Goal: Task Accomplishment & Management: Manage account settings

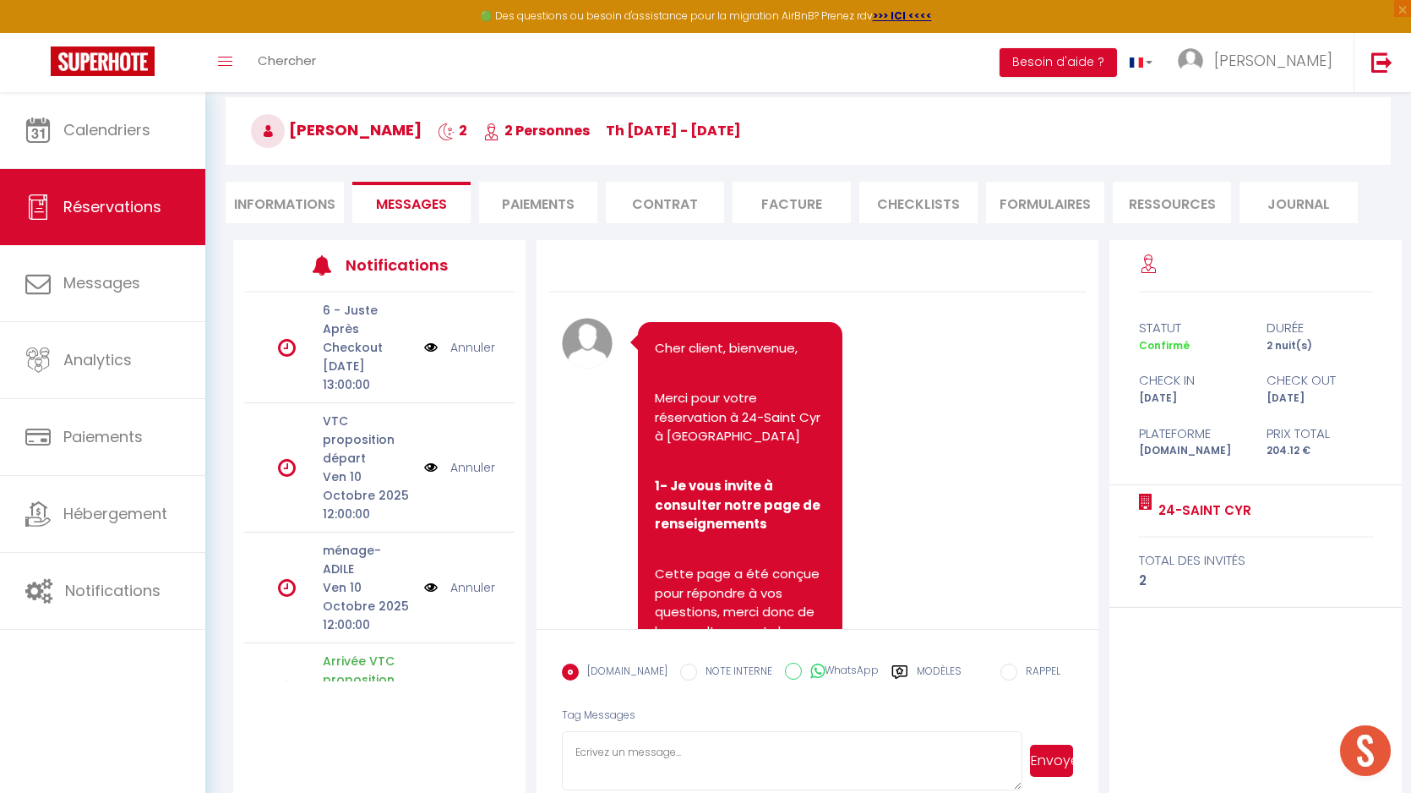
scroll to position [4829, 0]
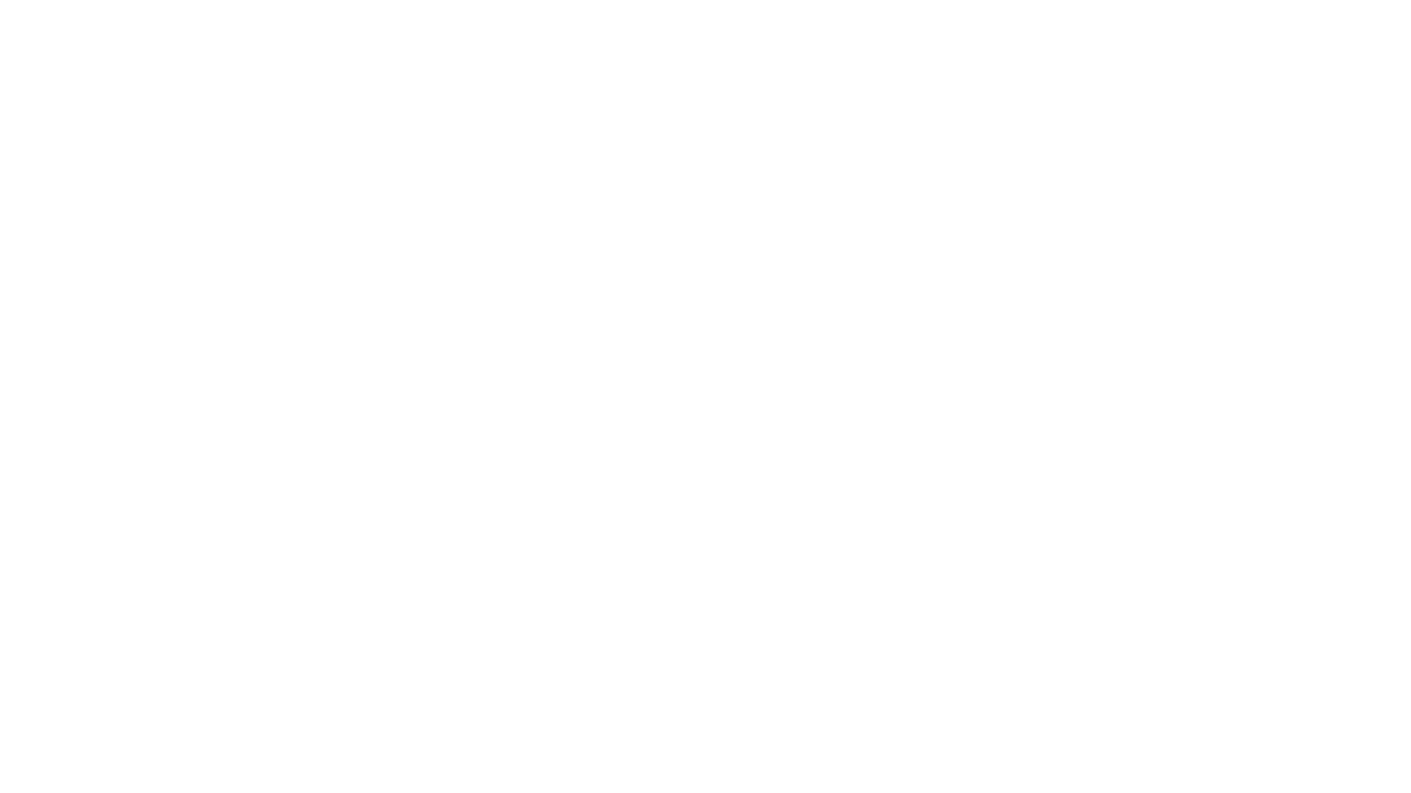
select select
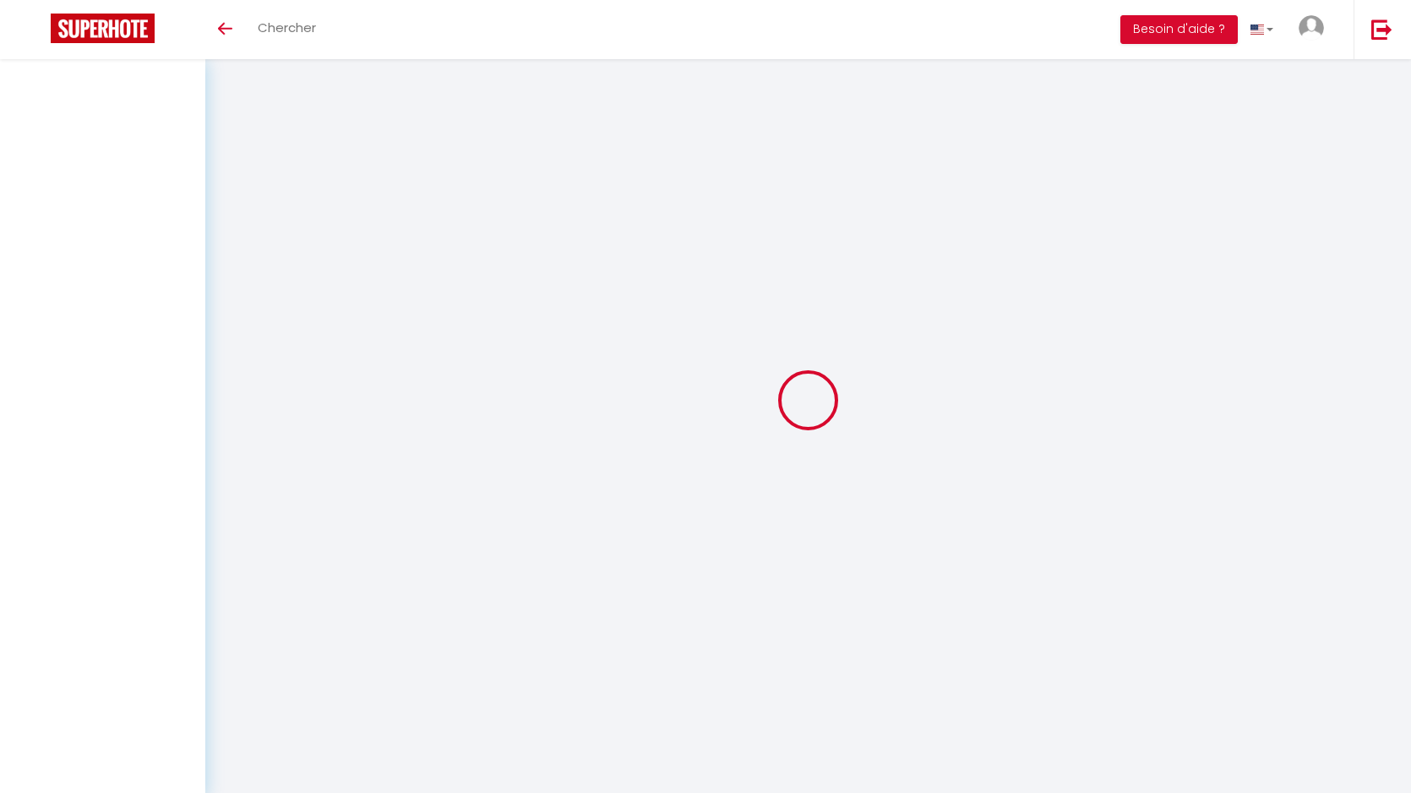
select select
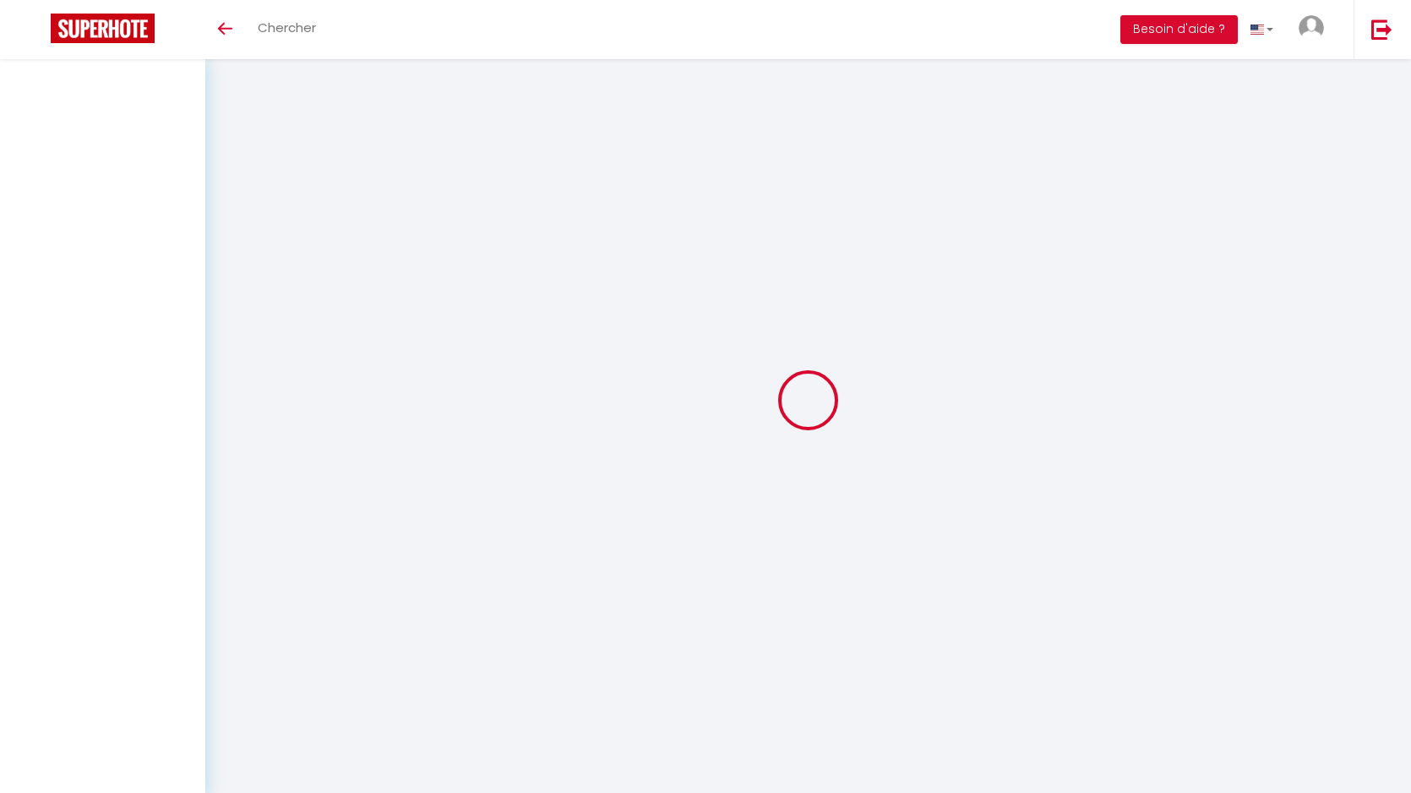
select select
checkbox input "false"
select select
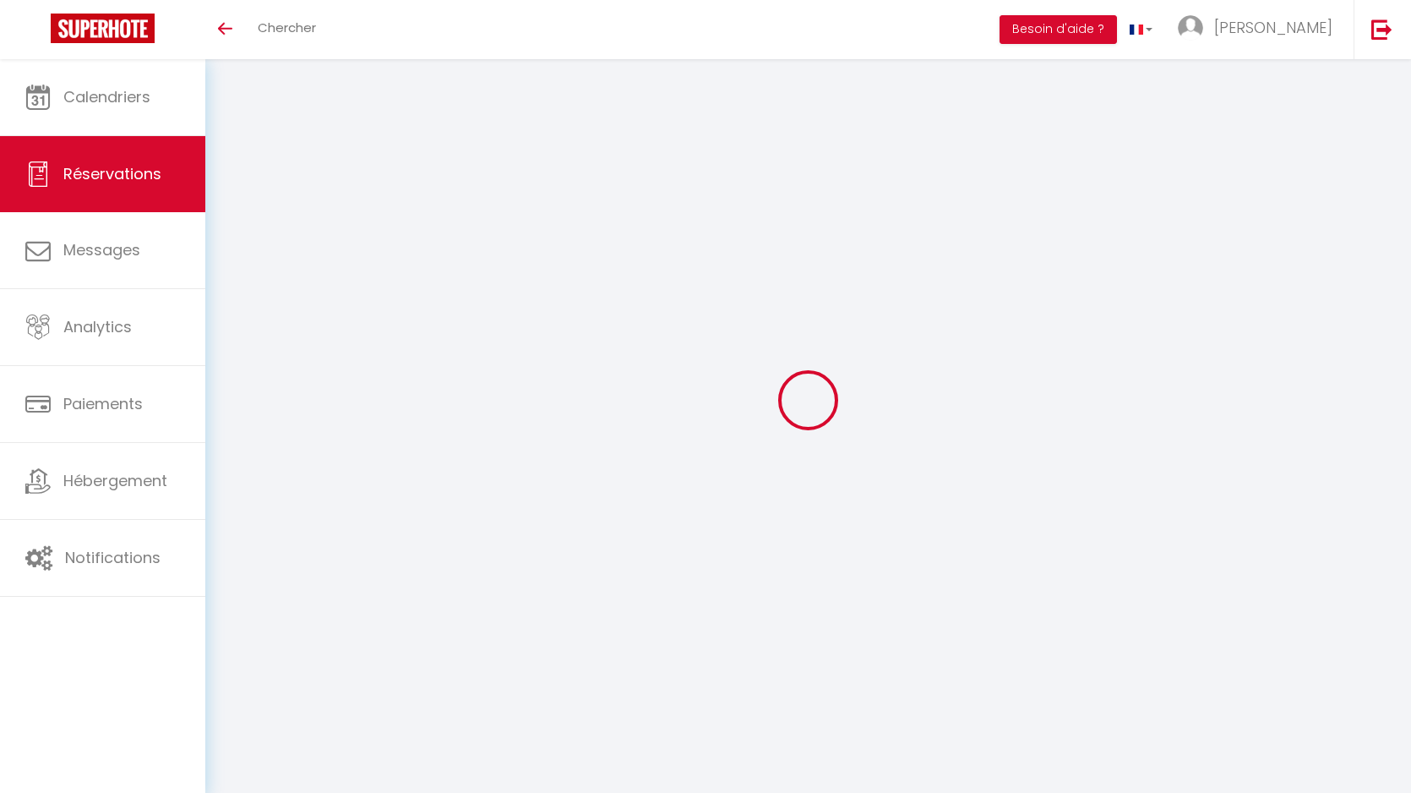
select select
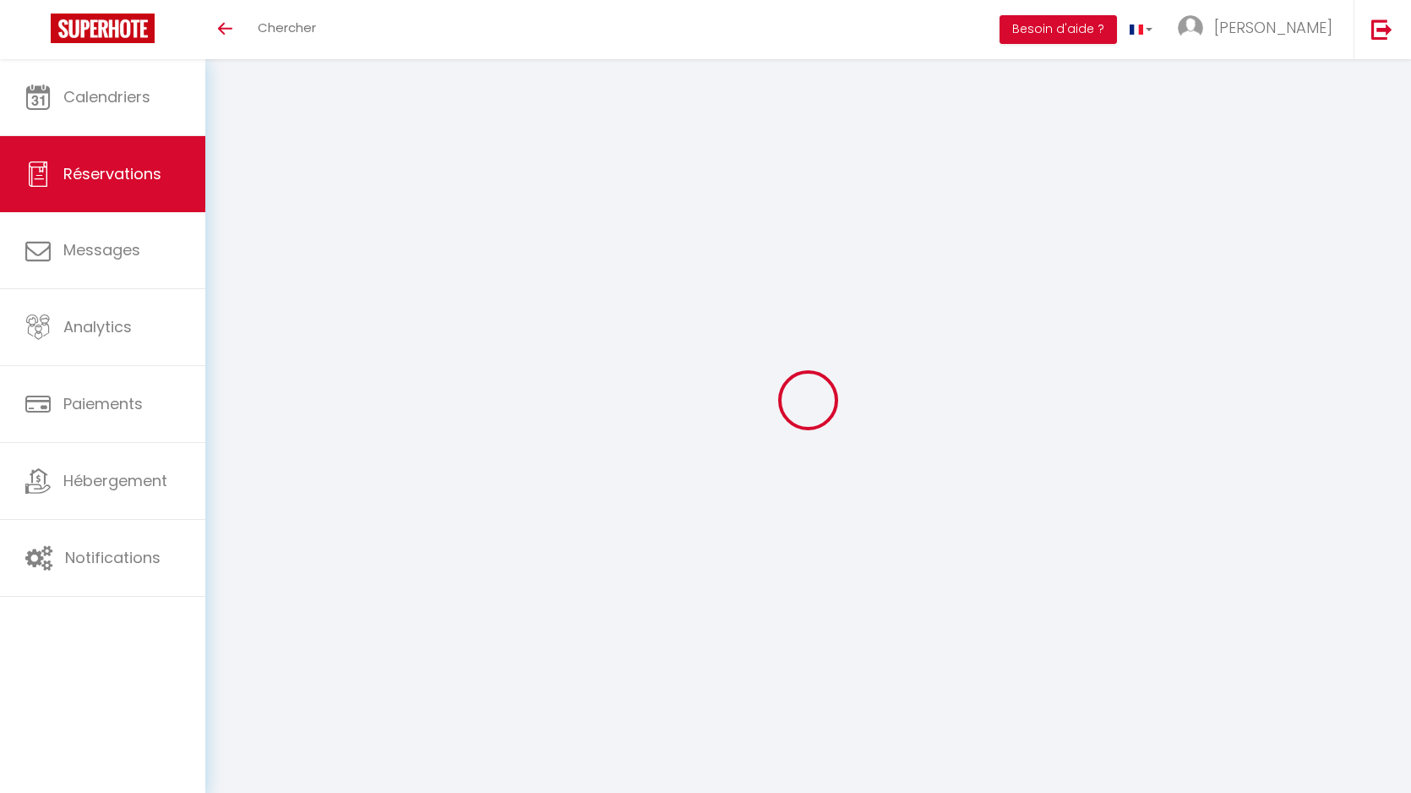
select select
checkbox input "false"
select select
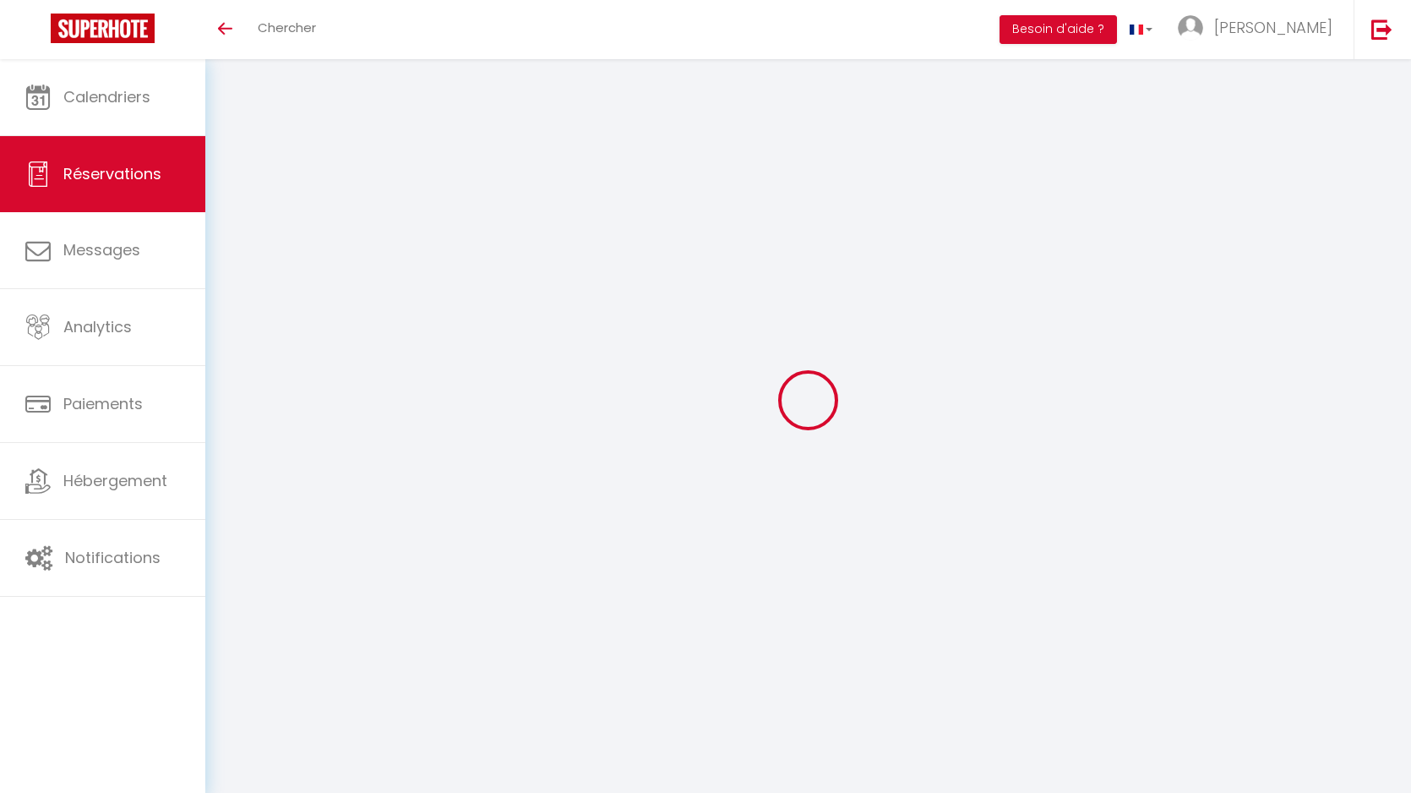
select select
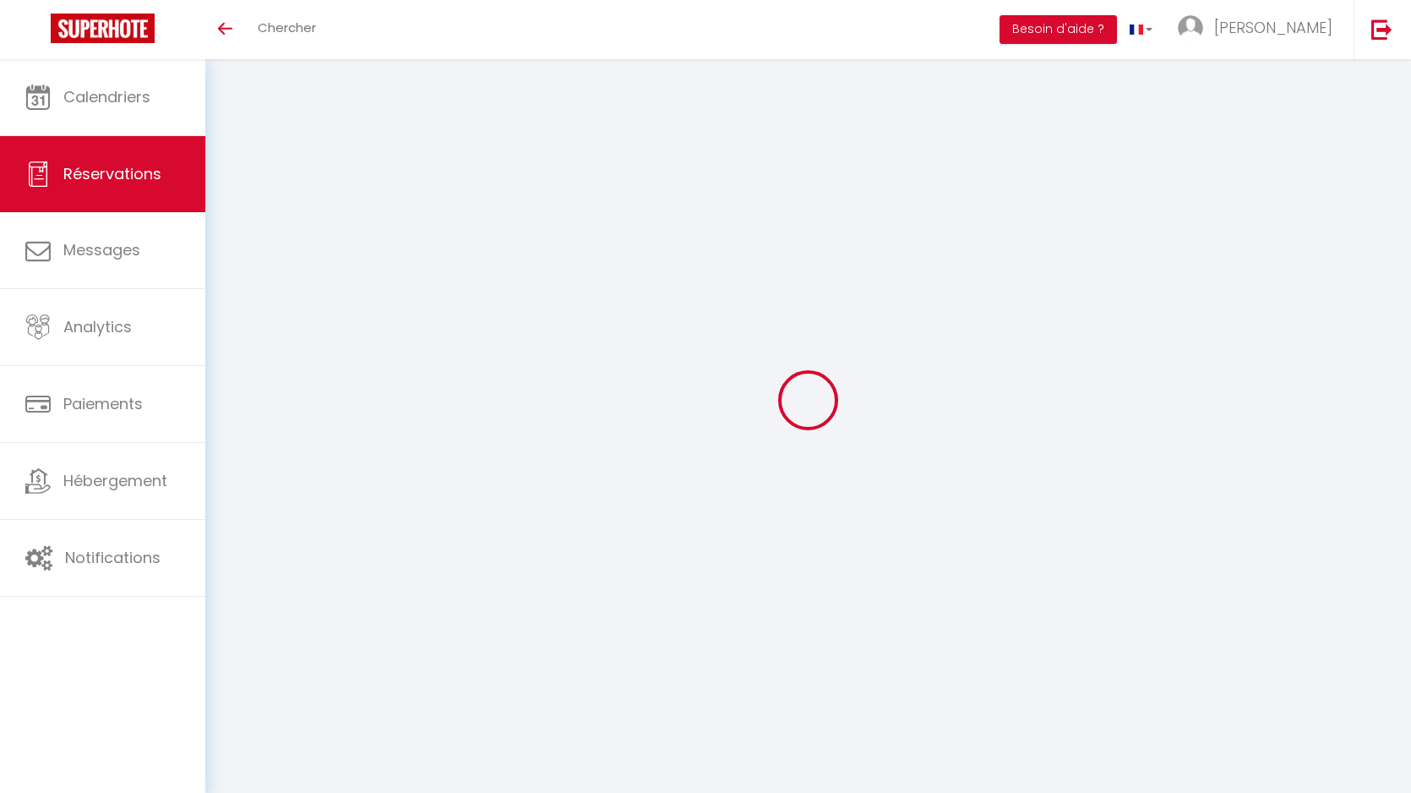
checkbox input "false"
select select
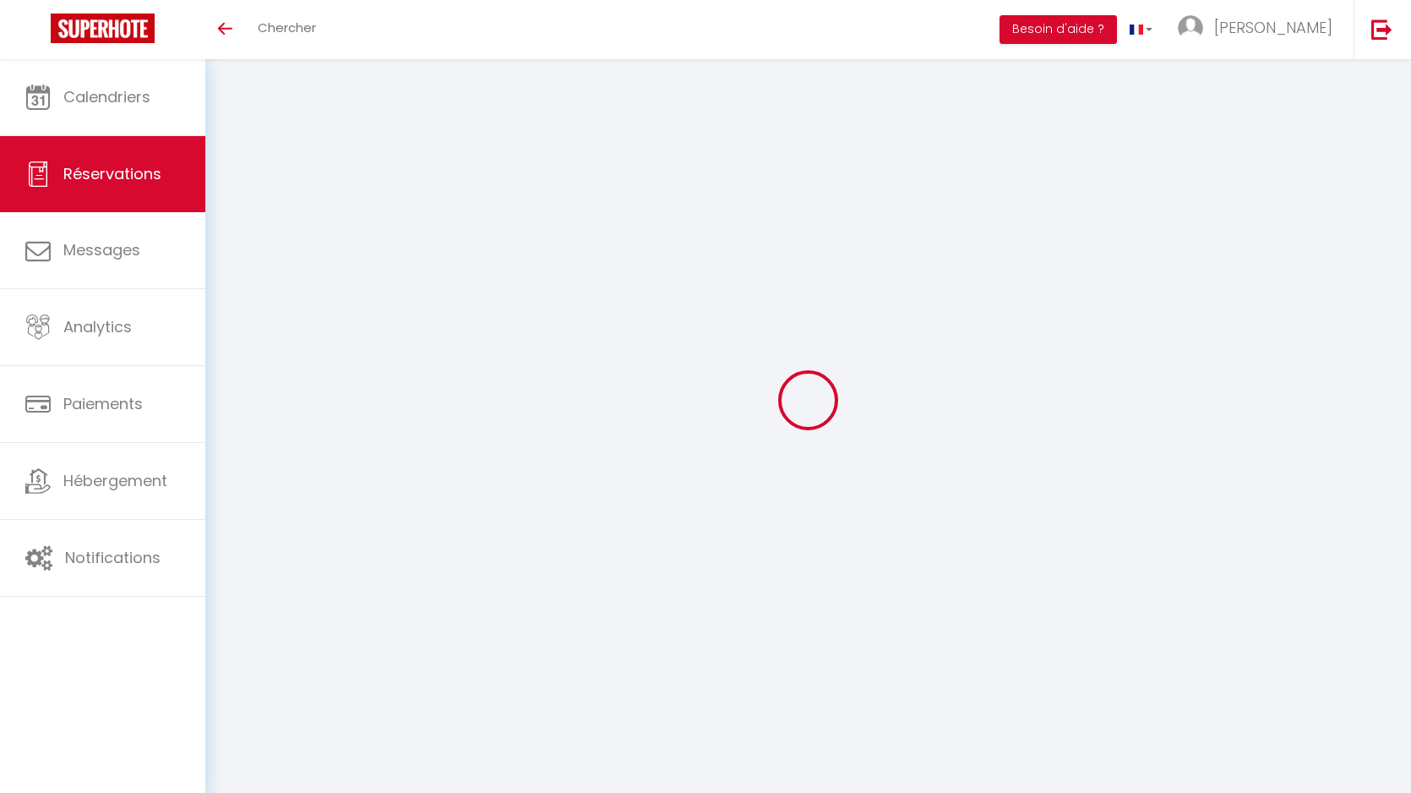
select select
checkbox input "false"
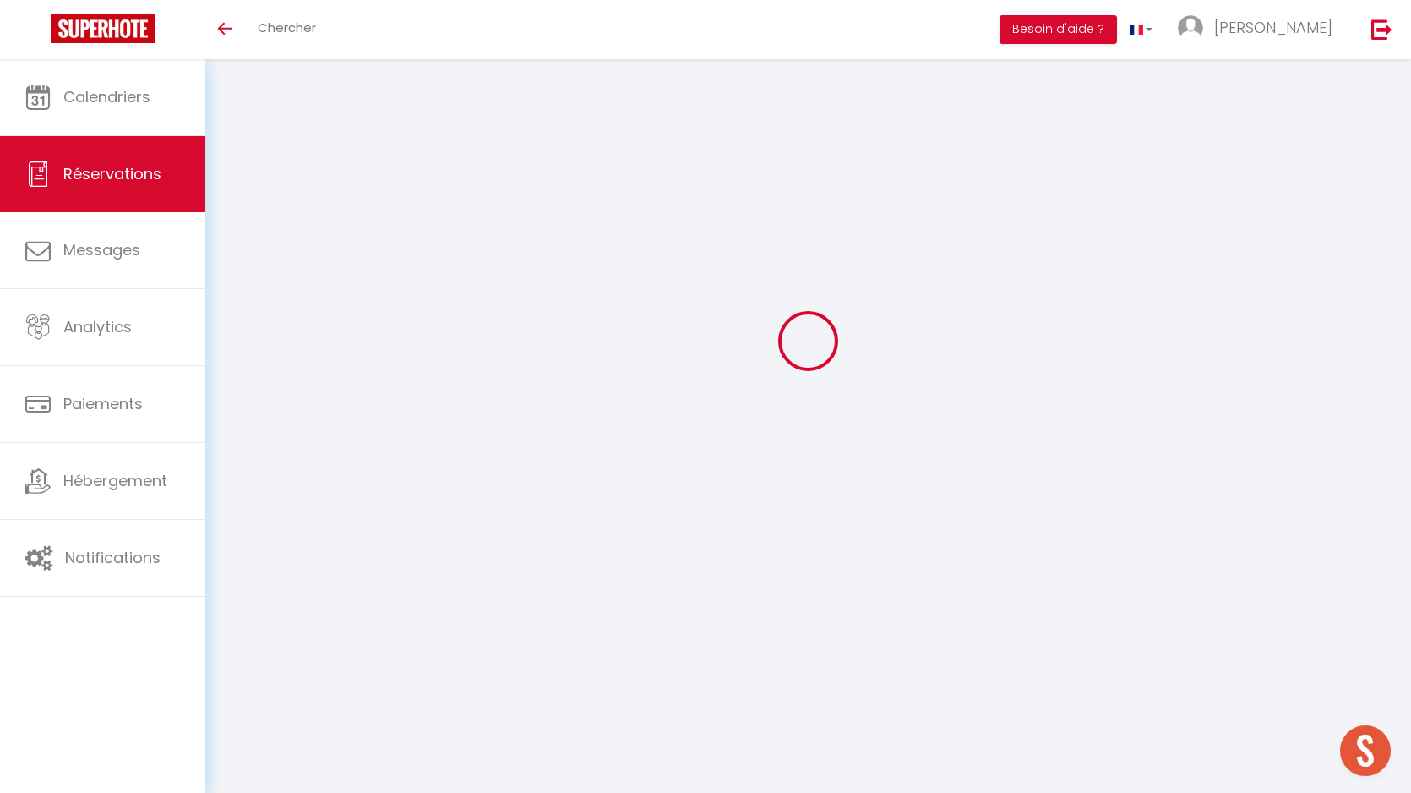
select select
checkbox input "false"
select select
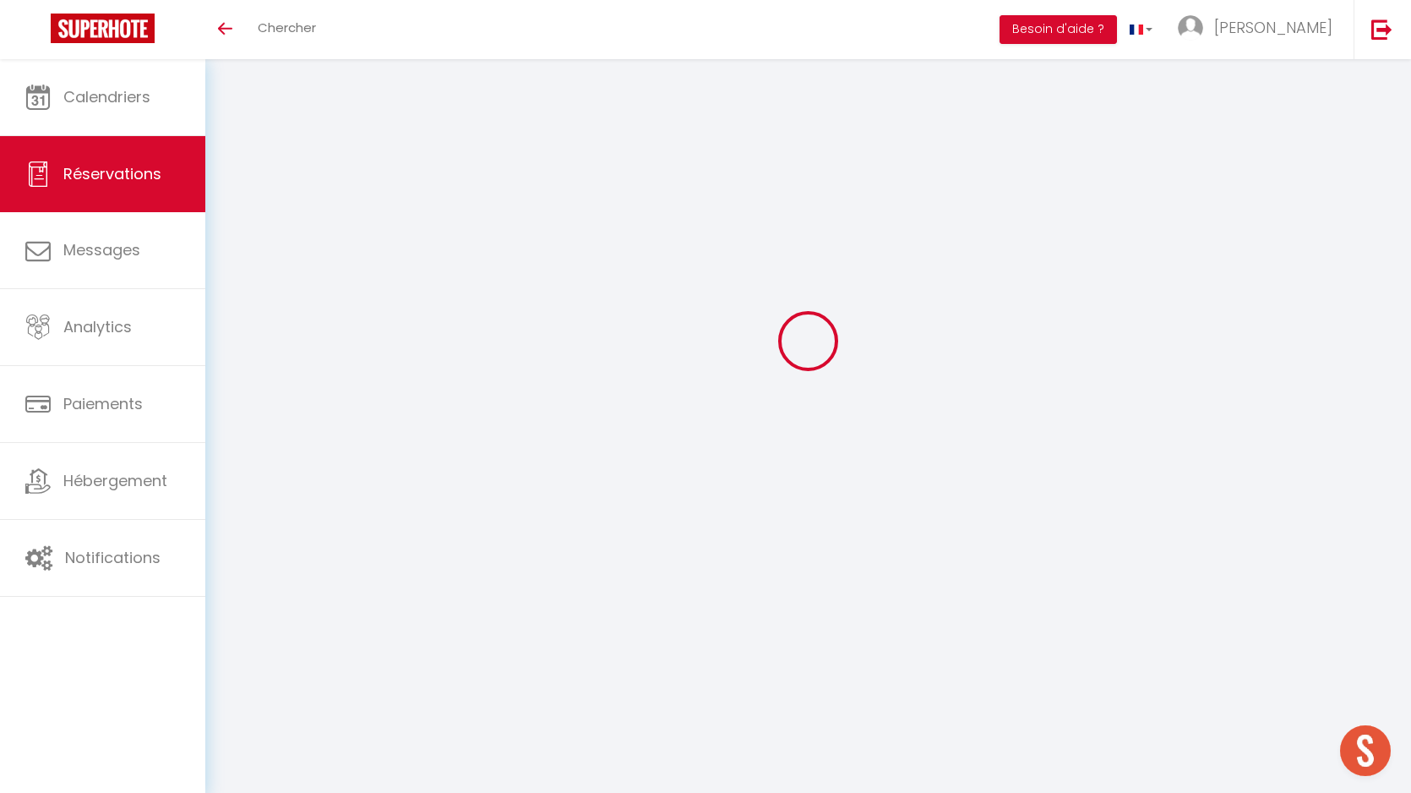
checkbox input "false"
type textarea "** THIS RESERVATION HAS BEEN PRE-PAID ** BOOKING NOTE : Payment charge is EUR 2…"
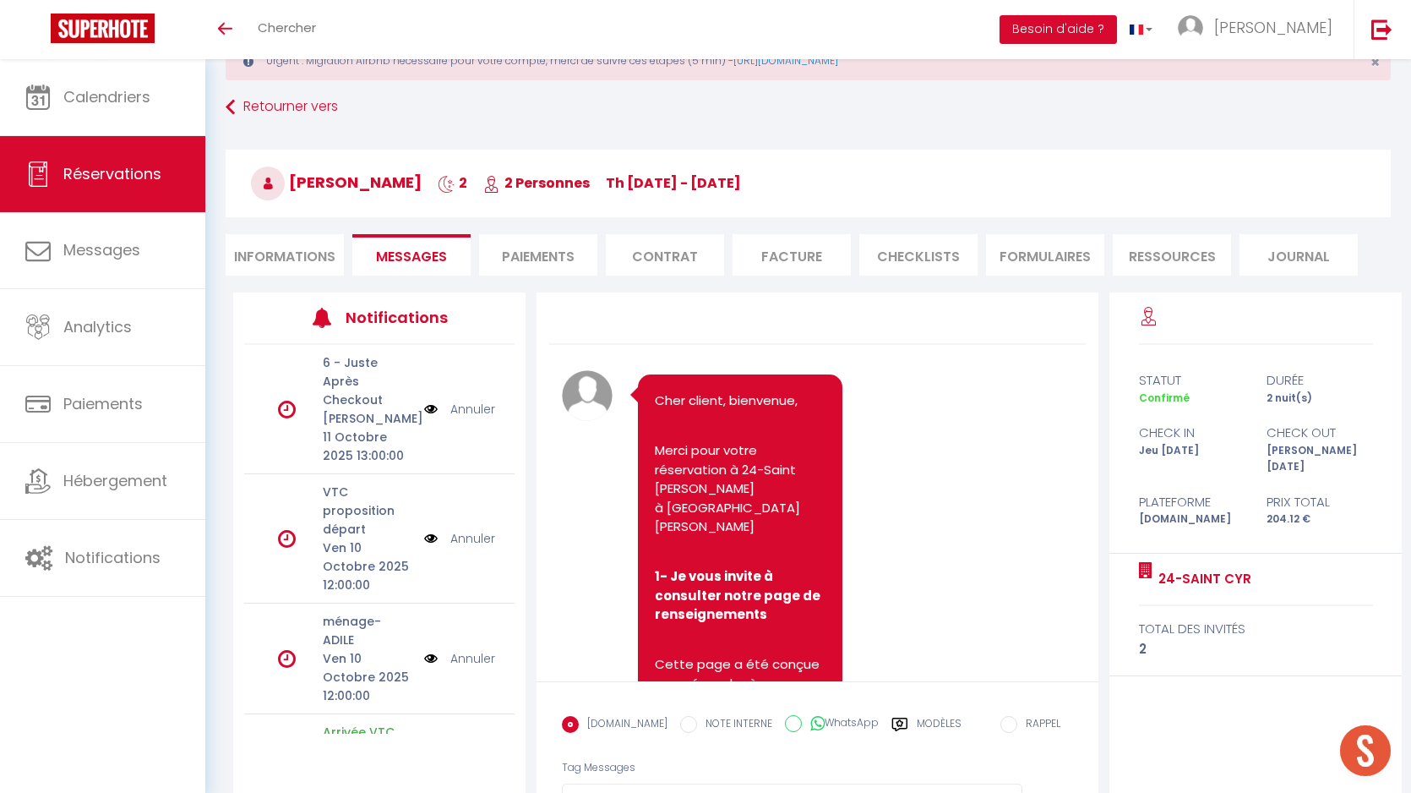
click at [392, 254] on span "Messages" at bounding box center [411, 256] width 71 height 19
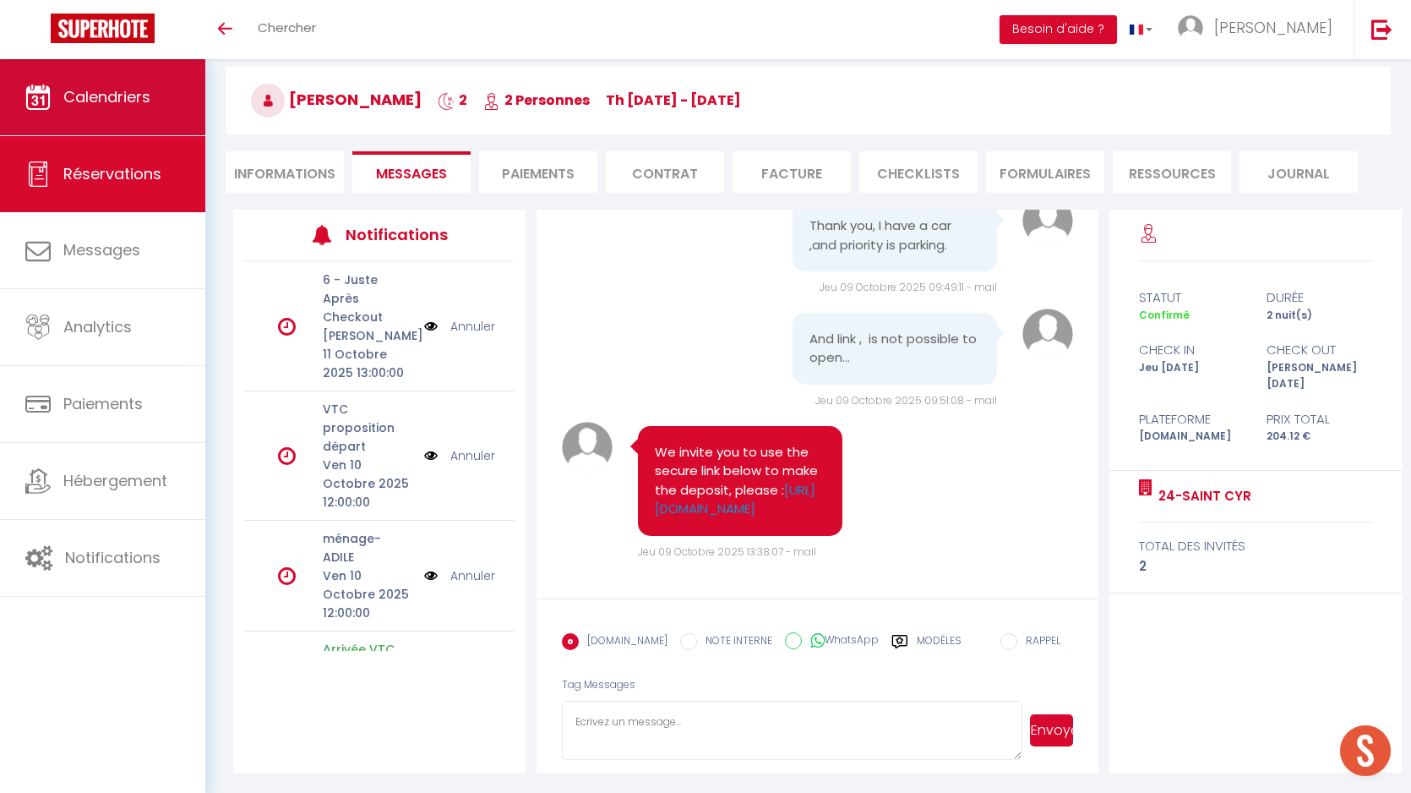
click at [156, 105] on link "Calendriers" at bounding box center [102, 97] width 205 height 76
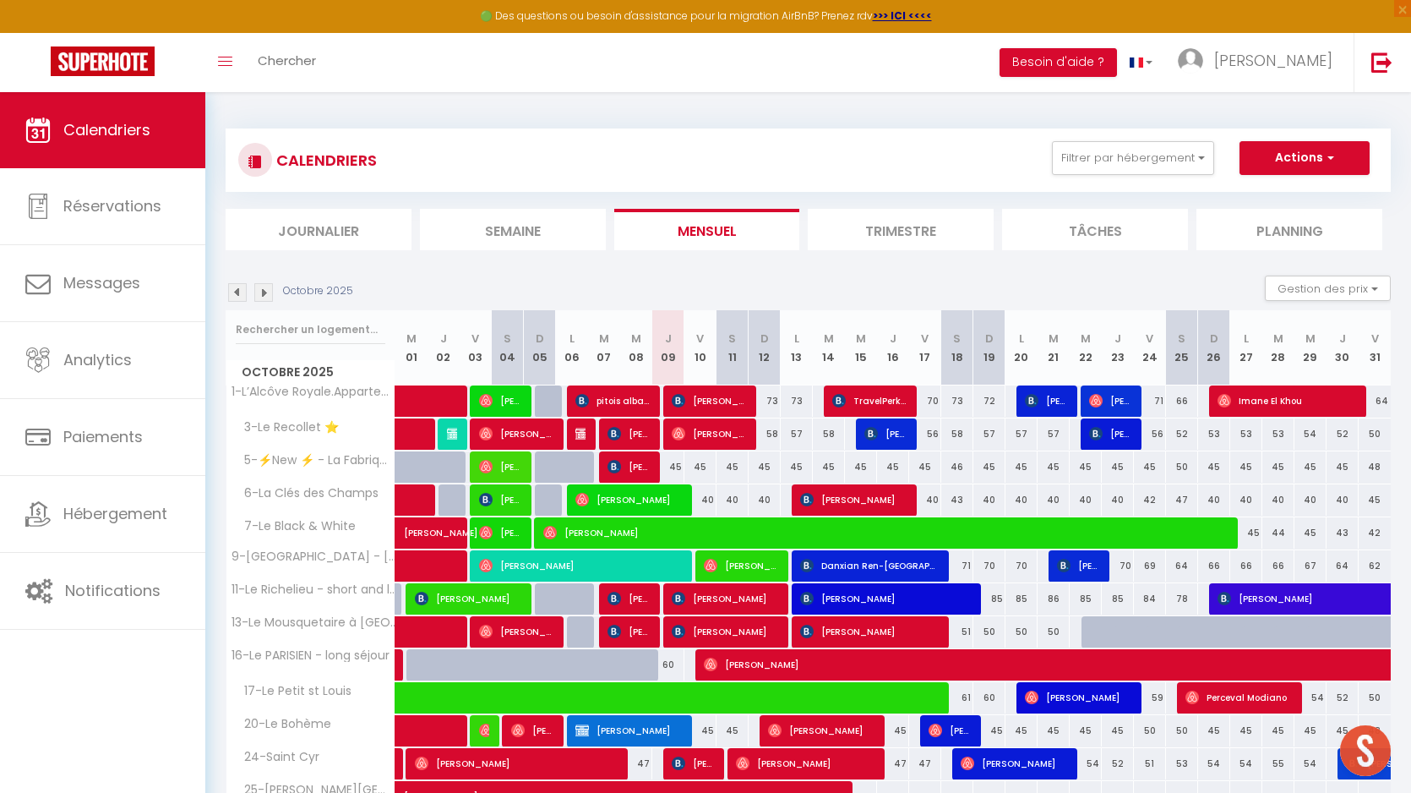
click at [527, 237] on li "Semaine" at bounding box center [513, 229] width 186 height 41
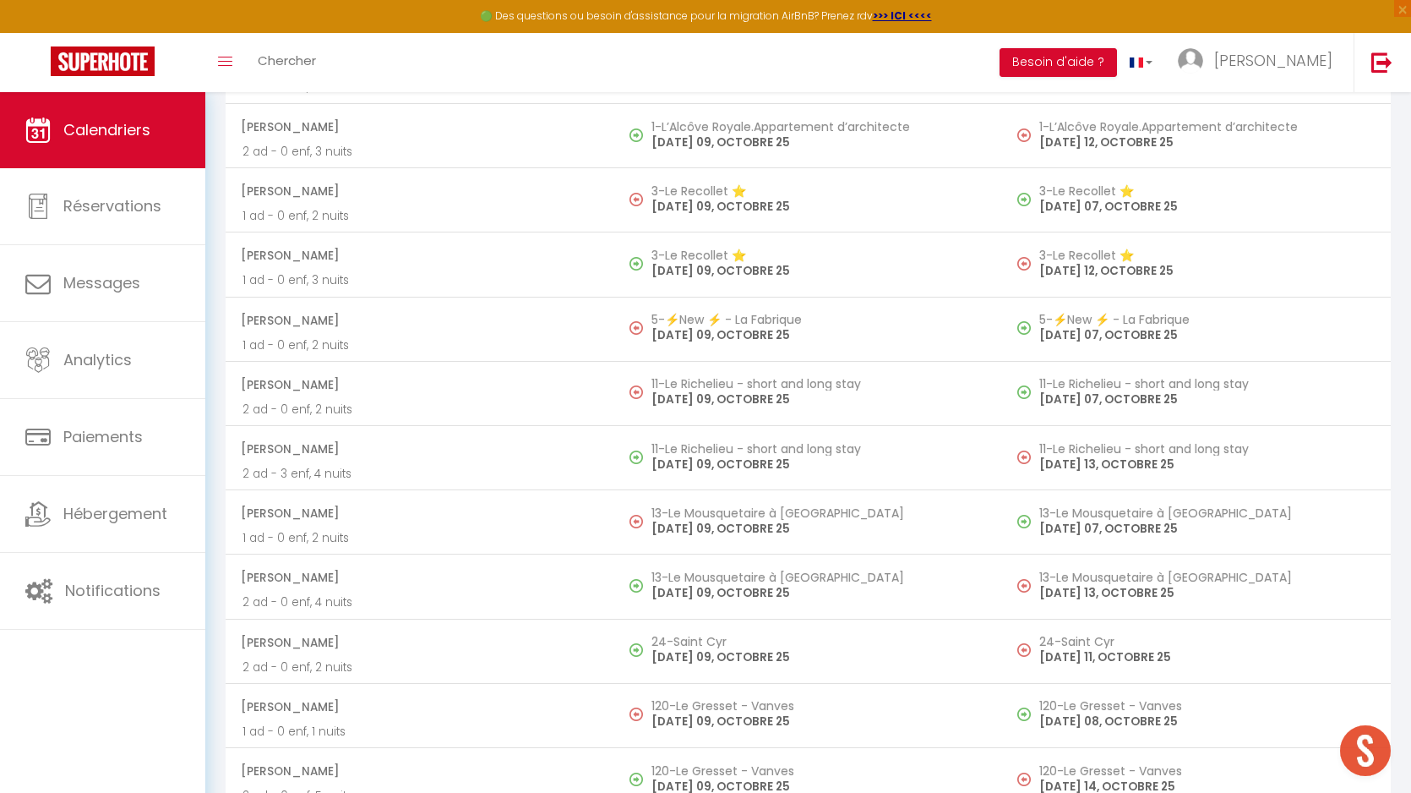
scroll to position [3157, 0]
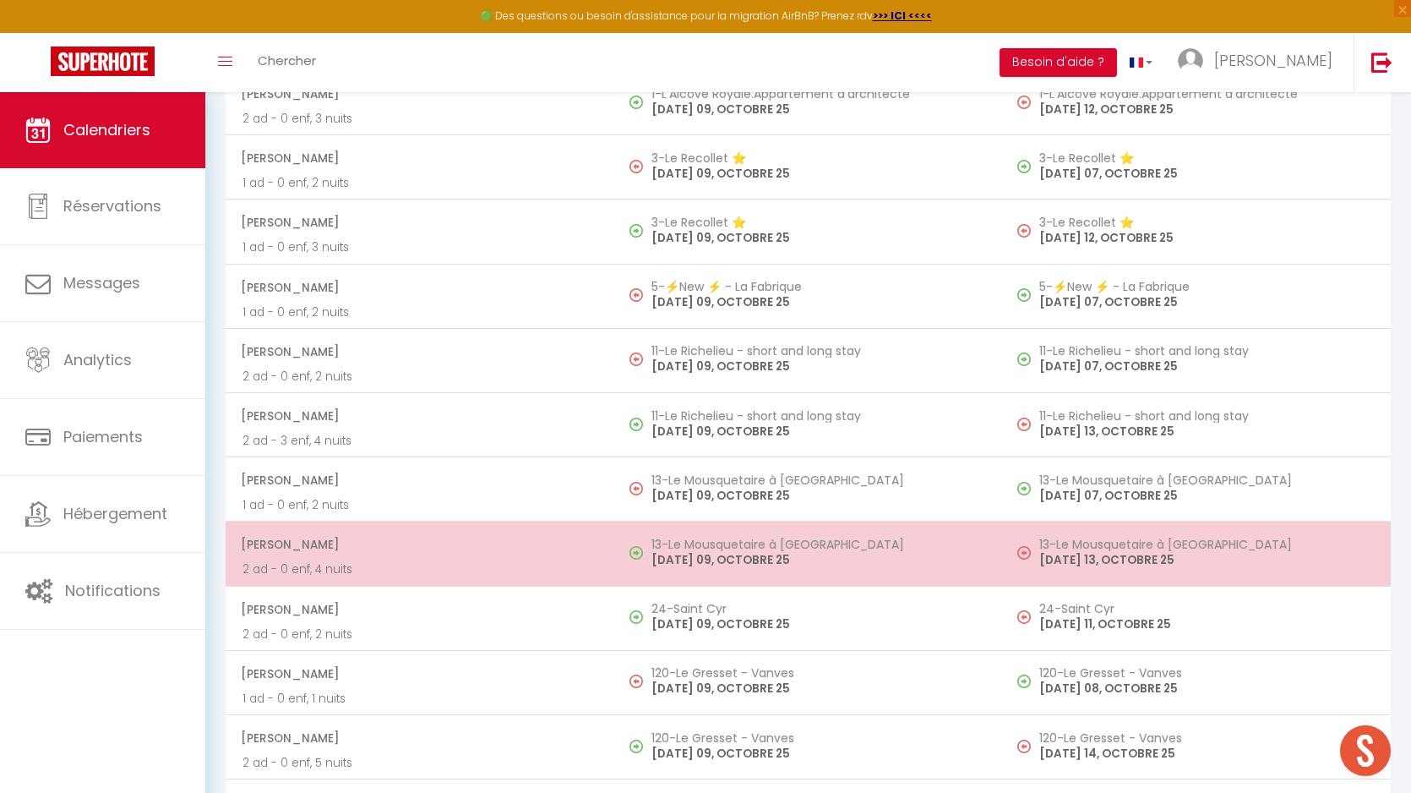
click at [717, 546] on h5 "13-Le Mousquetaire à [GEOGRAPHIC_DATA]" at bounding box center [819, 545] width 335 height 14
select select "OK"
select select "0"
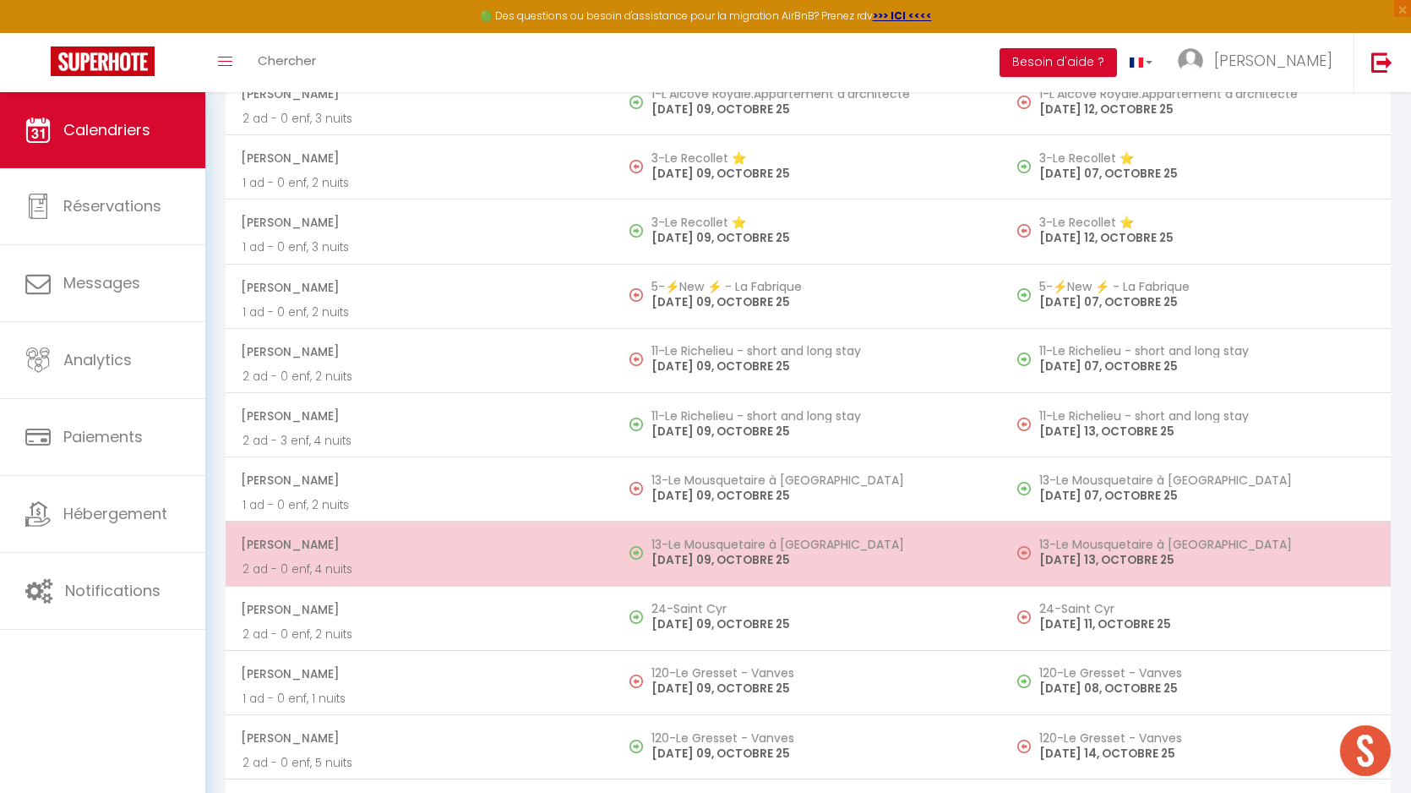
select select "1"
select select
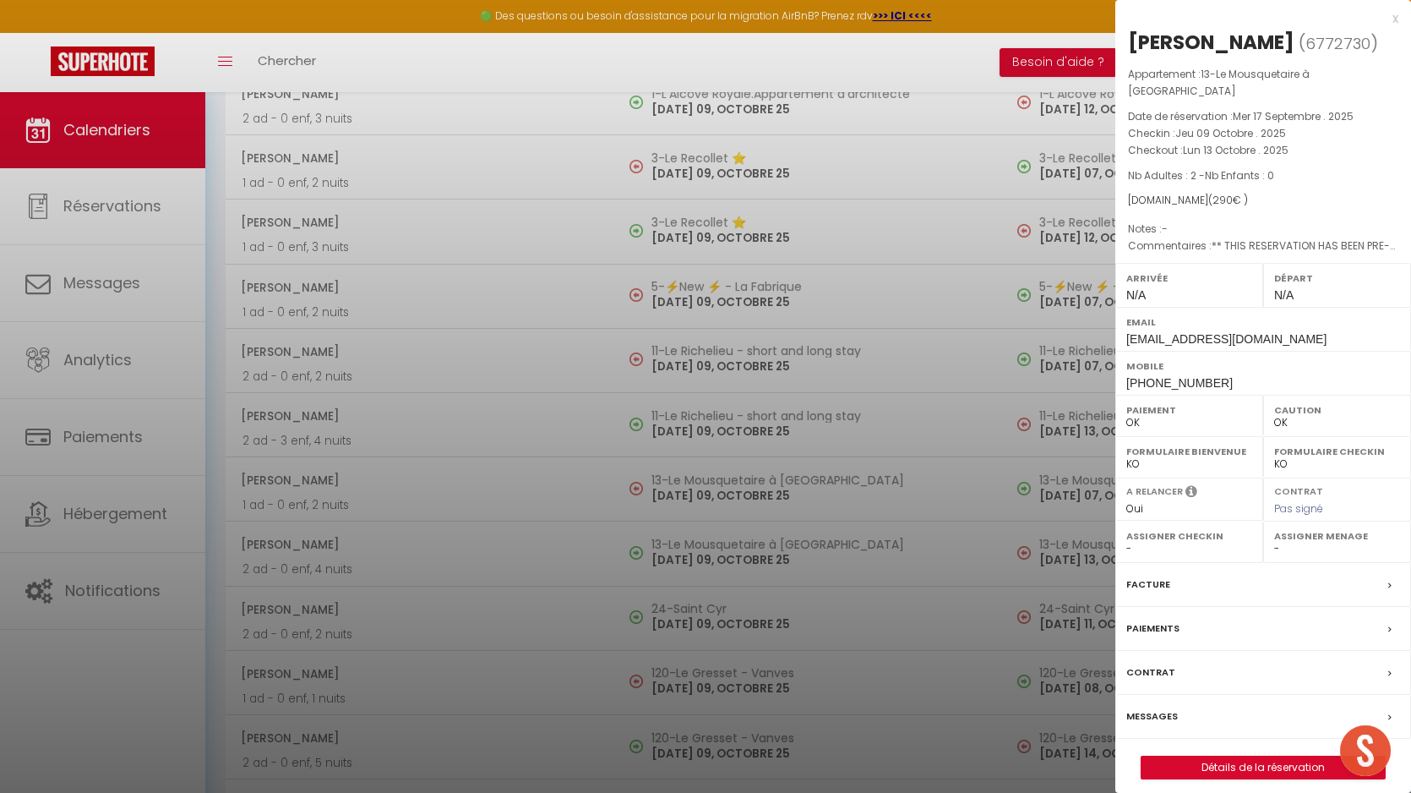
click at [1158, 707] on label "Messages" at bounding box center [1153, 716] width 52 height 18
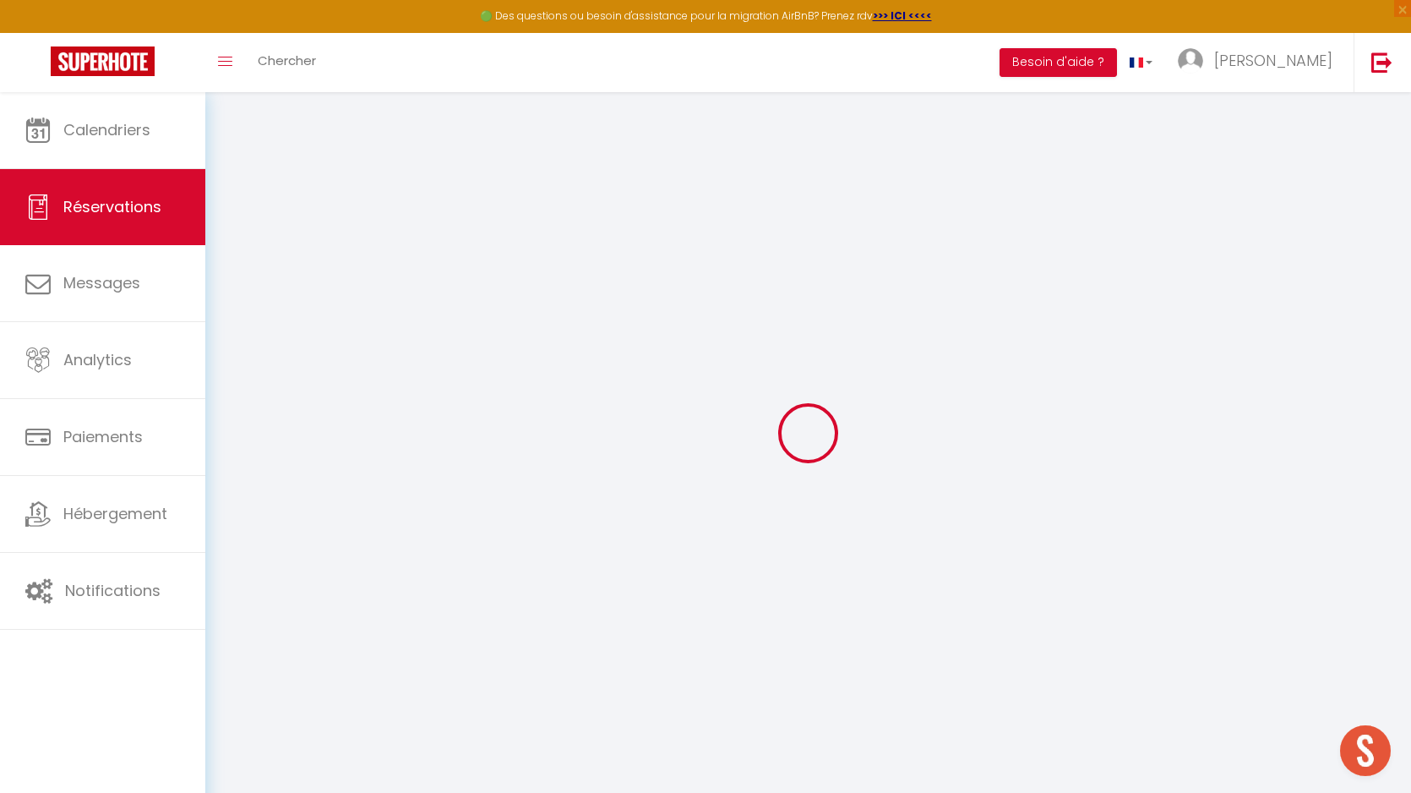
type input "DANTE"
type input "SPINELLI"
type input "dspine.182244@guest.booking.com"
type input "+3987656082"
type input "20844"
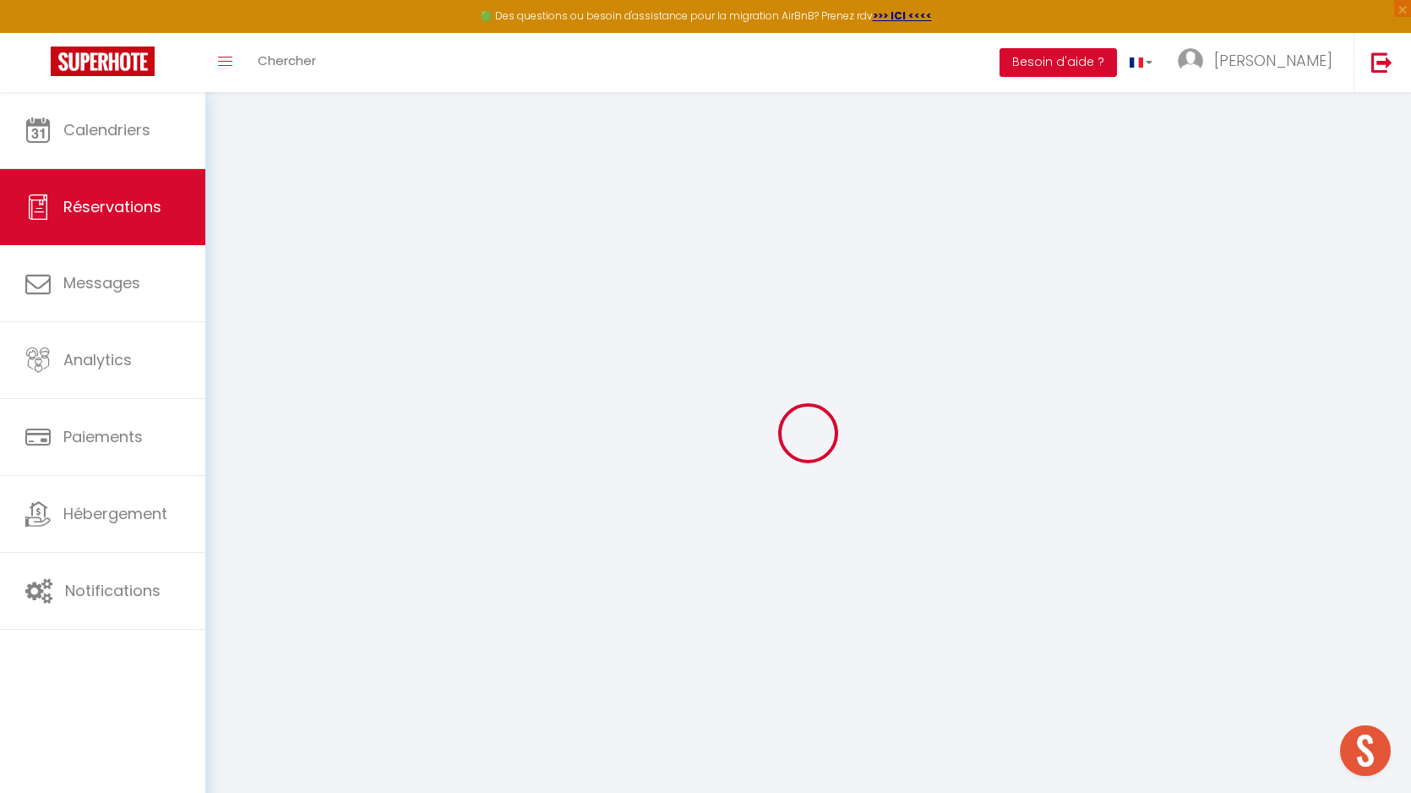
type input "Cascina Chignolo"
type input "MB"
select select "IT"
type input "44.88"
type input "4.06"
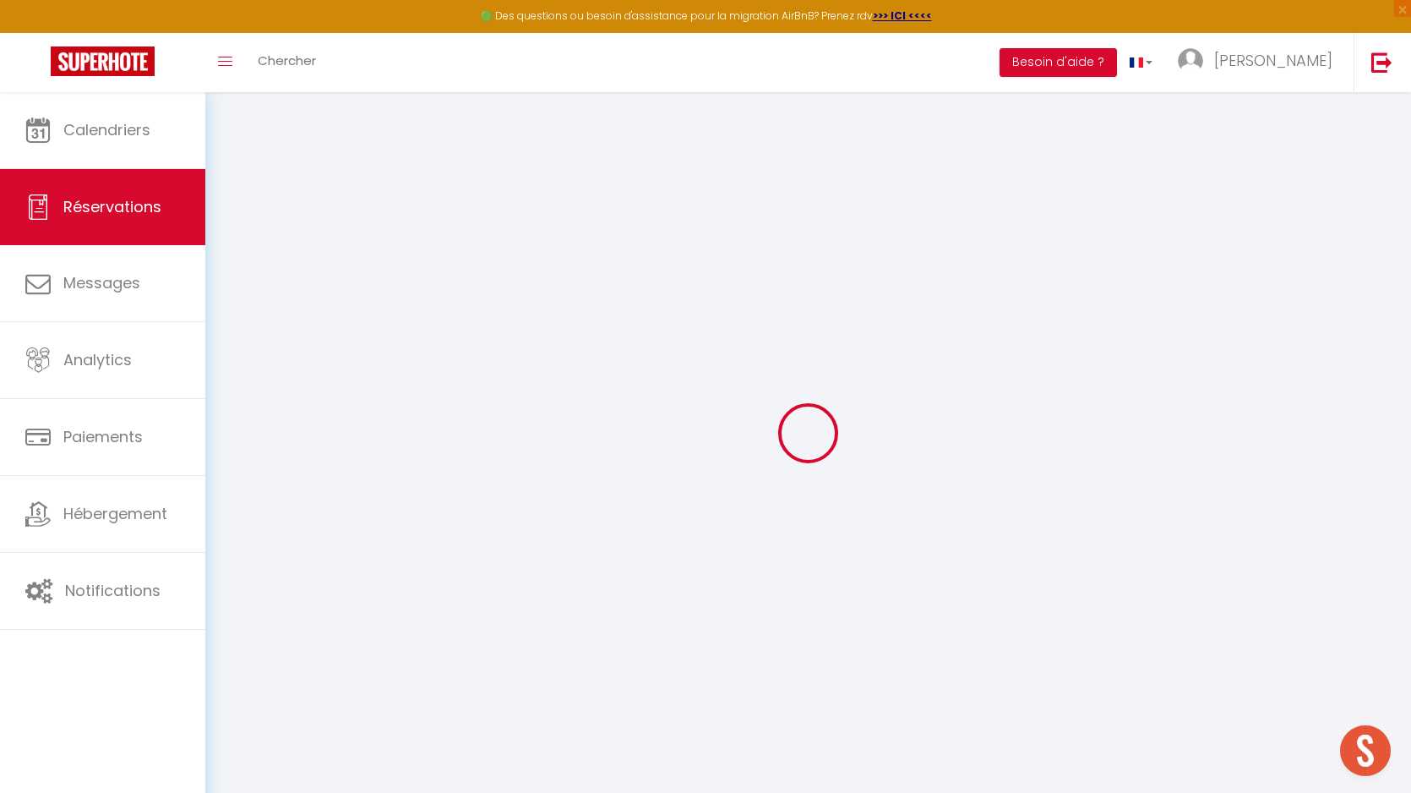
select select "4876"
select select "1"
select select
type input "2"
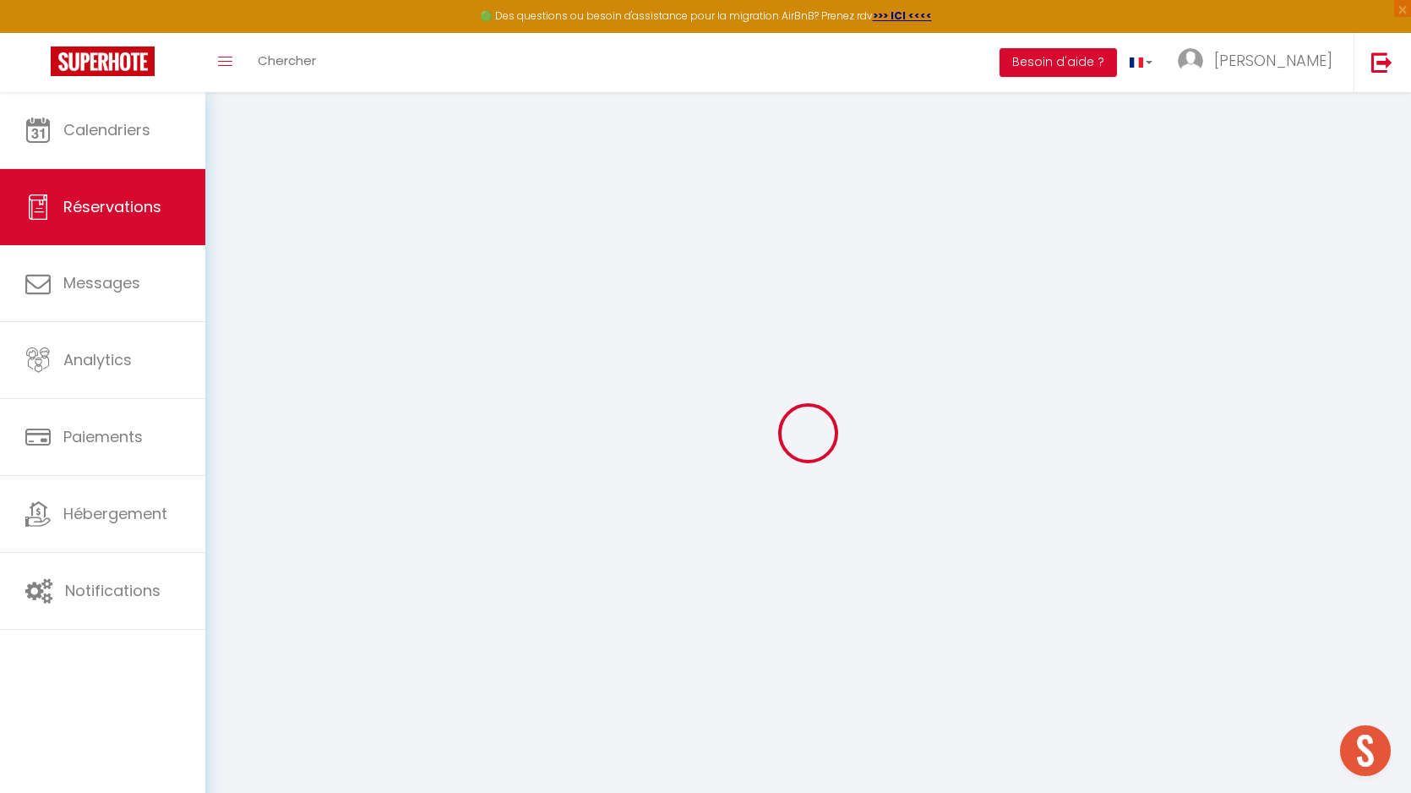
select select "12"
select select
type input "204"
checkbox input "true"
type input "0"
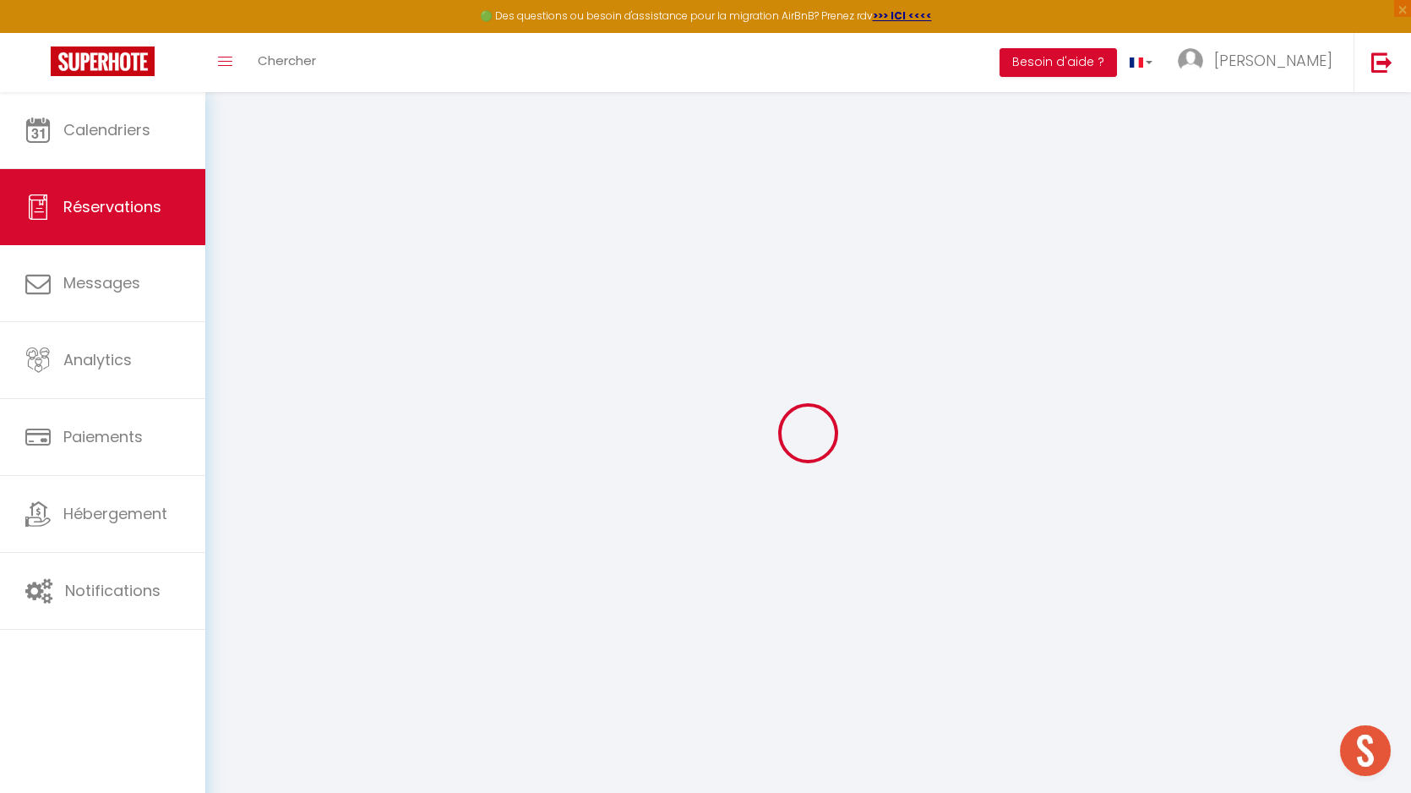
select select "2"
type input "40"
type input "0"
select select
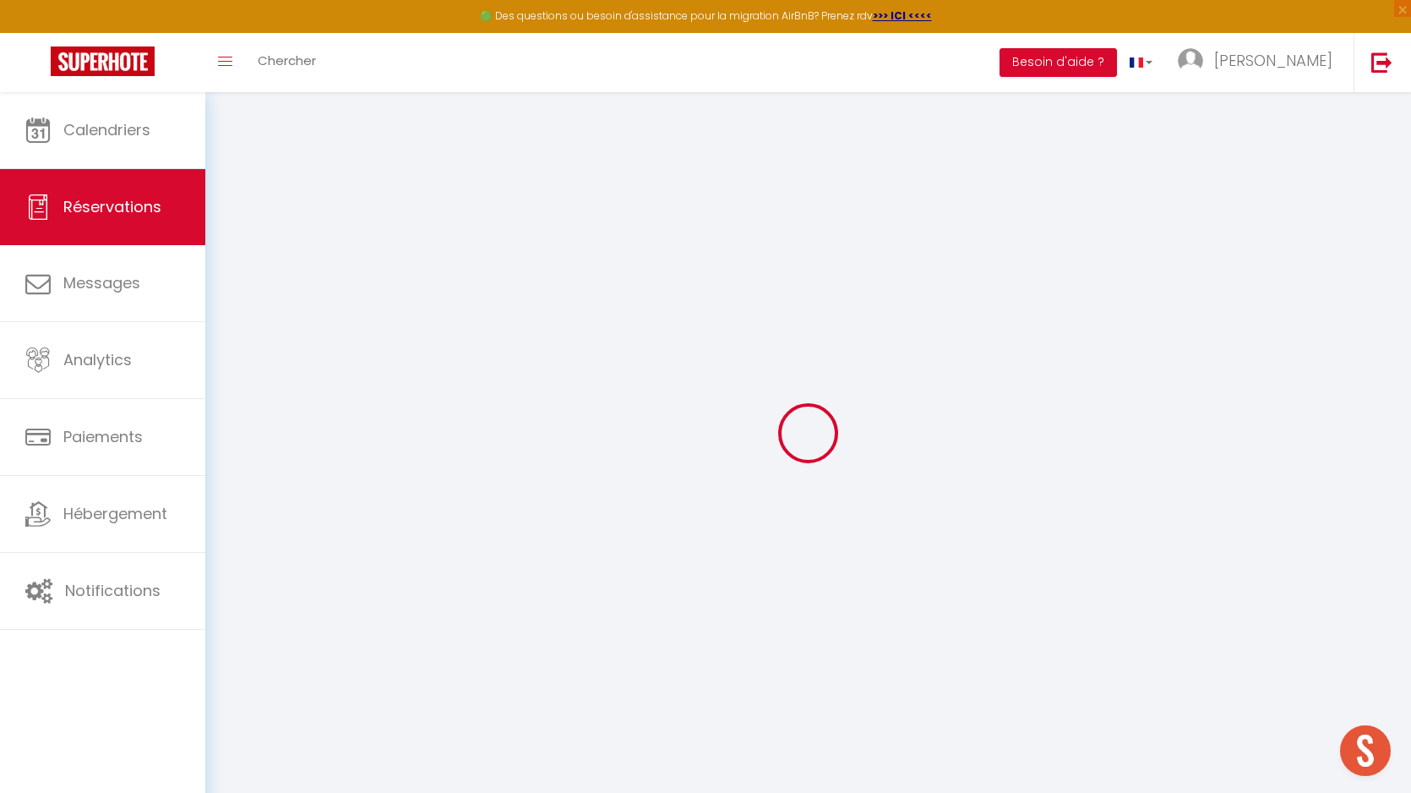
select select
select select "15"
checkbox input "true"
select select
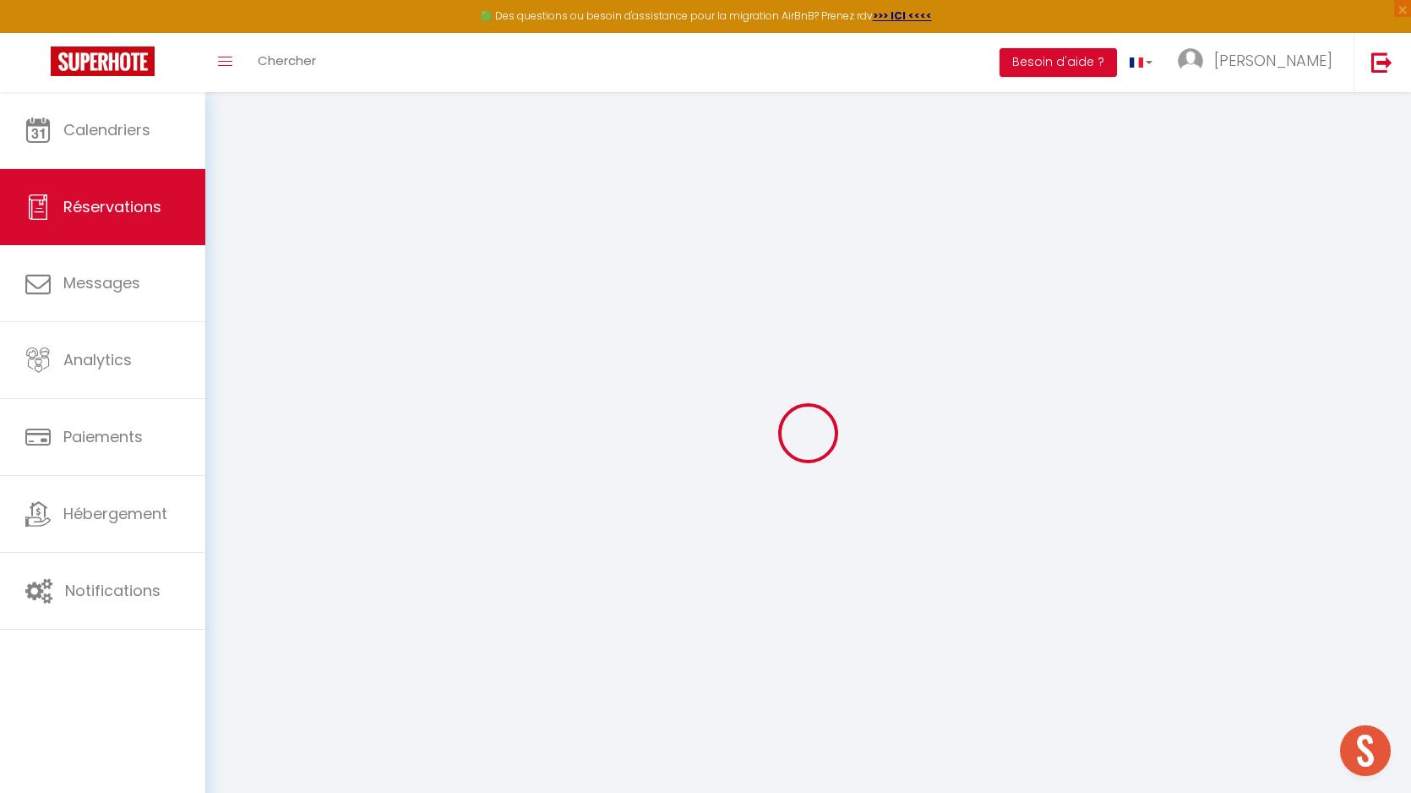
checkbox input "true"
select select
checkbox input "true"
select select
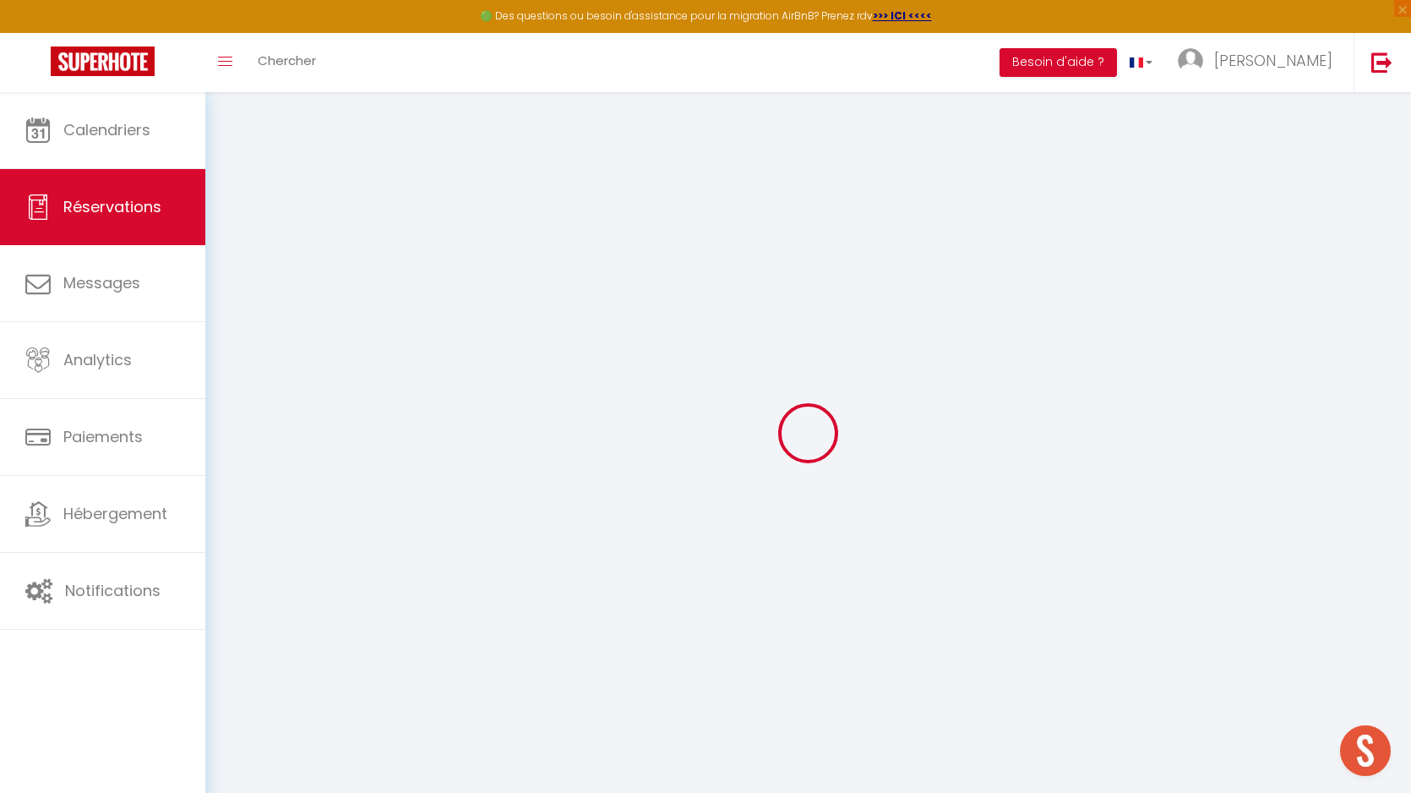
select select
checkbox input "true"
type textarea "** THIS RESERVATION HAS BEEN PRE-PAID ** Reservation has a cancellation grace p…"
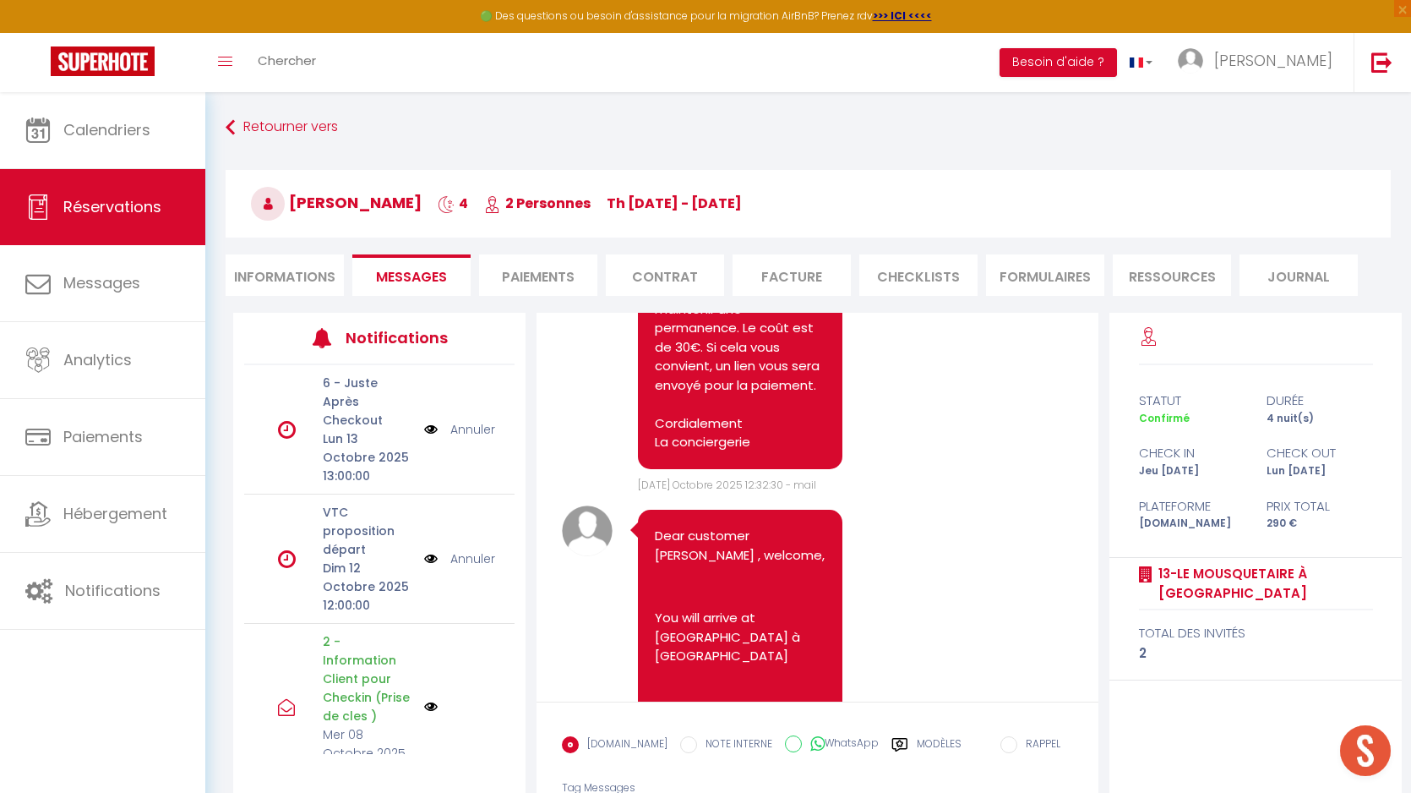
scroll to position [5023, 0]
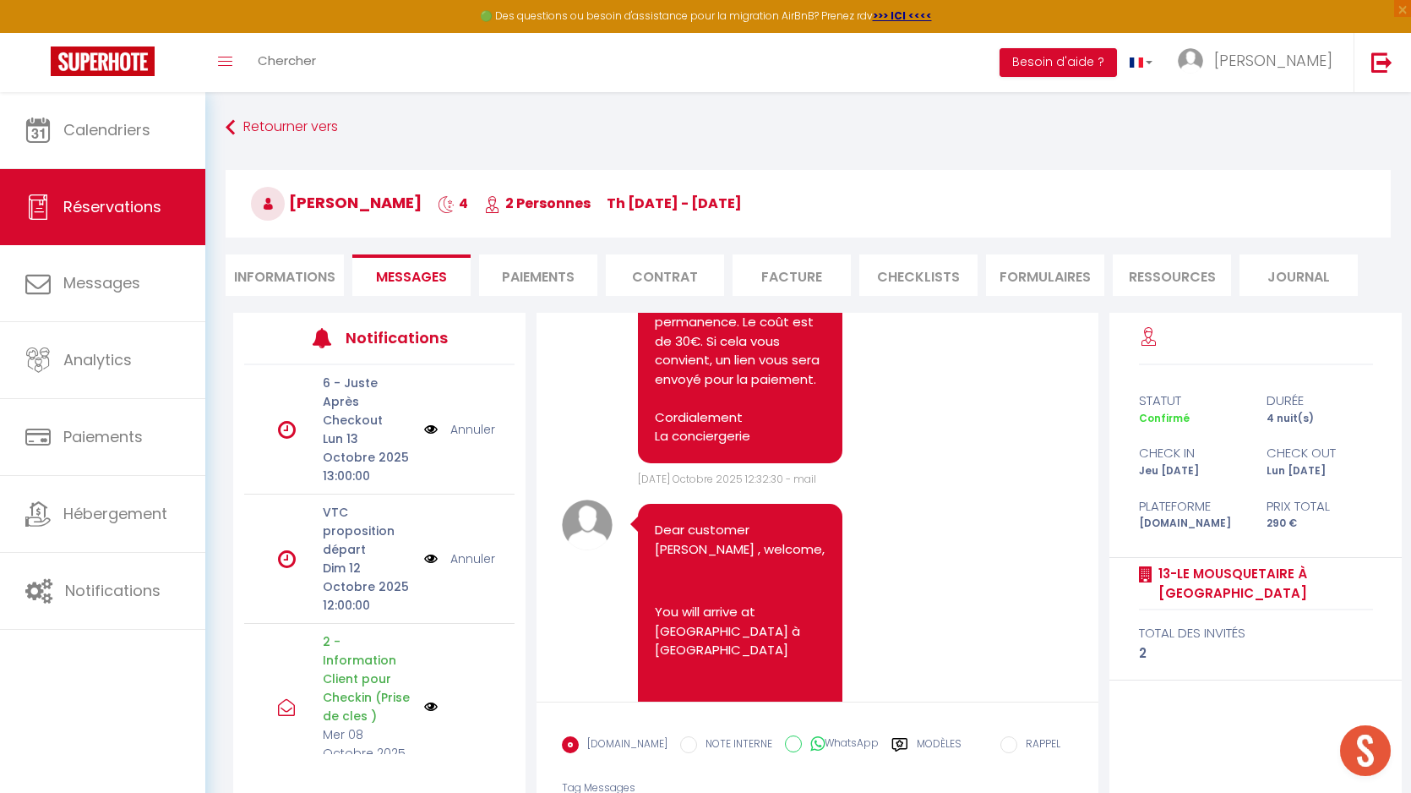
click at [365, 201] on span "DANTE SPINELLI" at bounding box center [336, 202] width 171 height 21
copy span "SPINELLI"
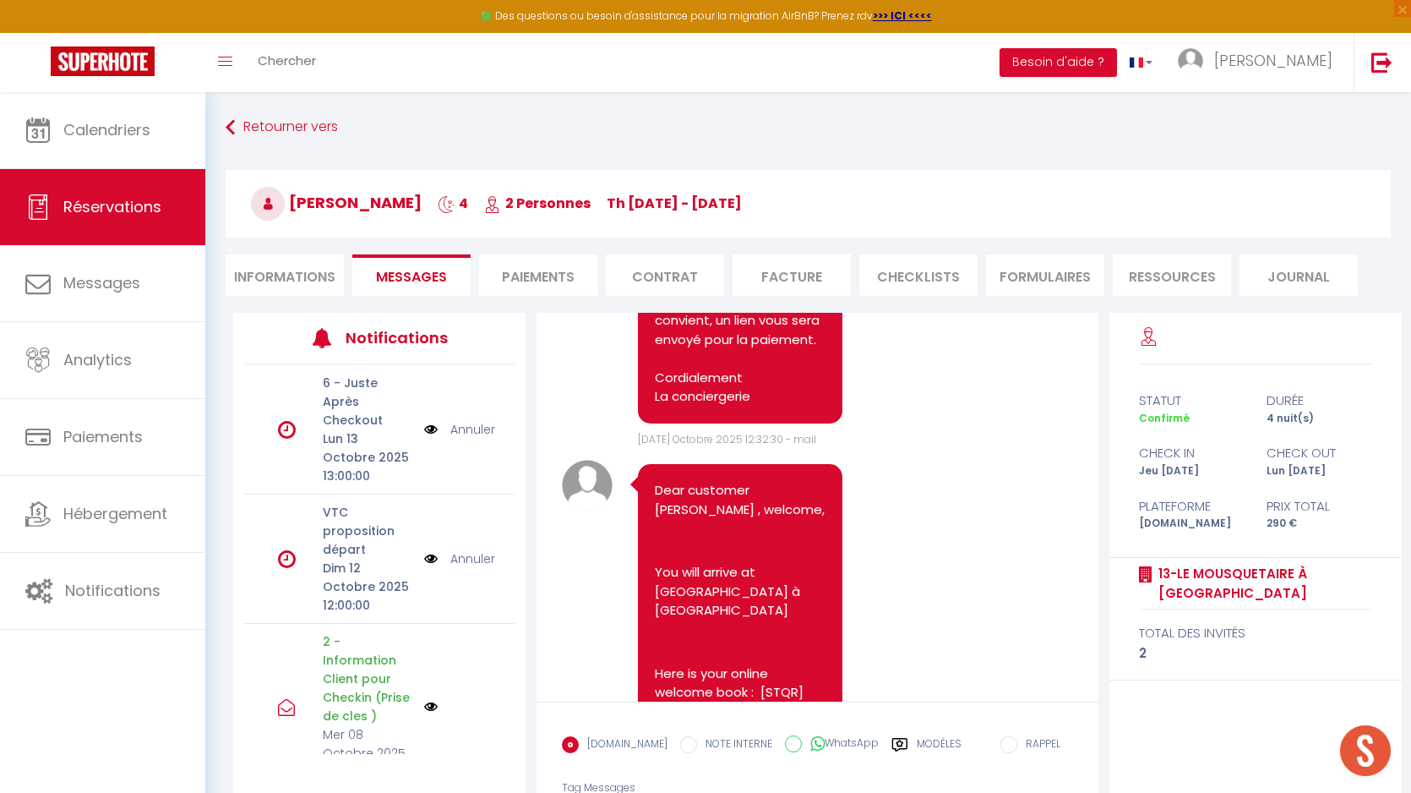
scroll to position [103, 0]
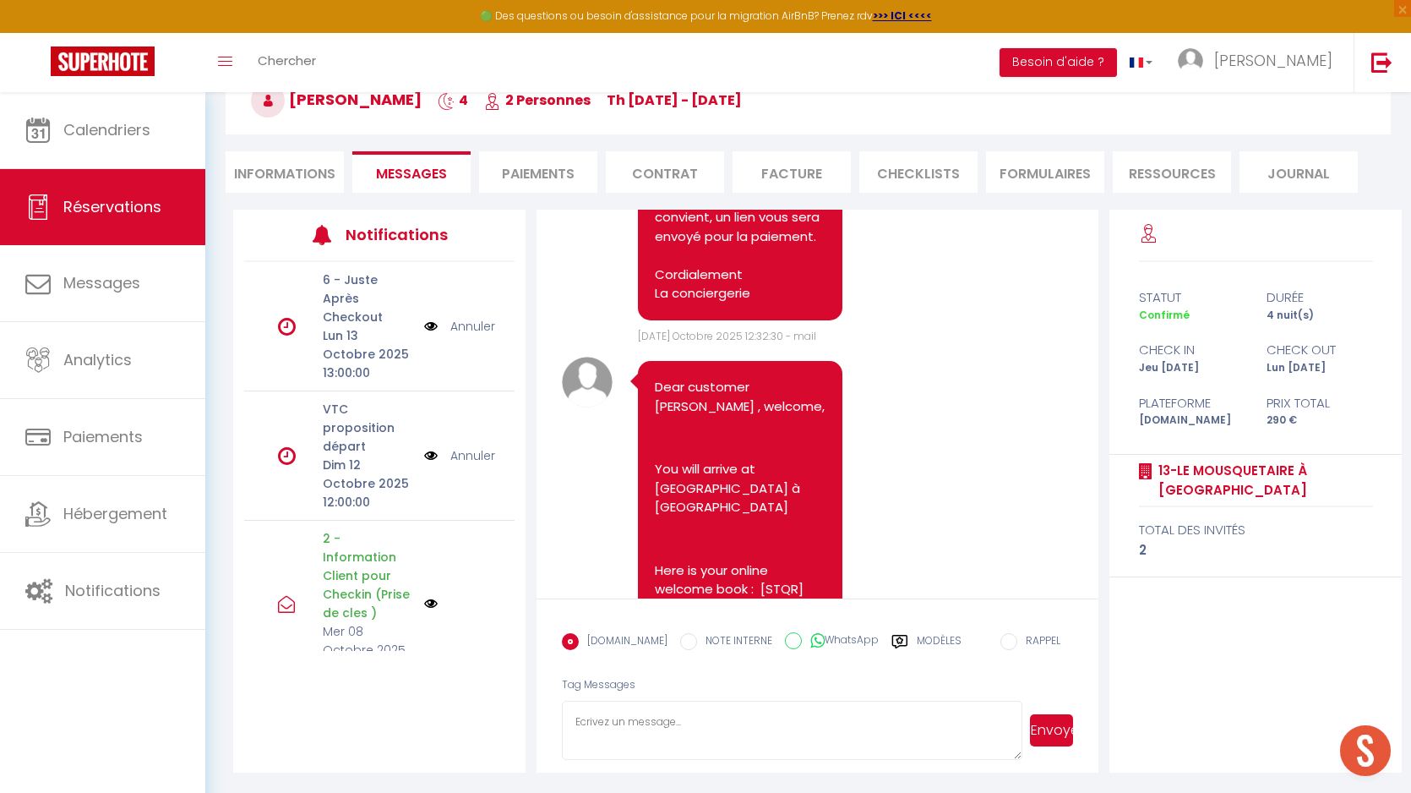
click at [736, 734] on textarea at bounding box center [792, 730] width 461 height 59
paste textarea "Bonjour, Je vous prie de trouver ci-dessous le code pour récupérer la clé à la …"
type textarea "Bonjour, Je vous prie de trouver ci-dessous le code pour récupérer la clé à la …"
click at [1056, 731] on button "Envoyer" at bounding box center [1051, 730] width 43 height 32
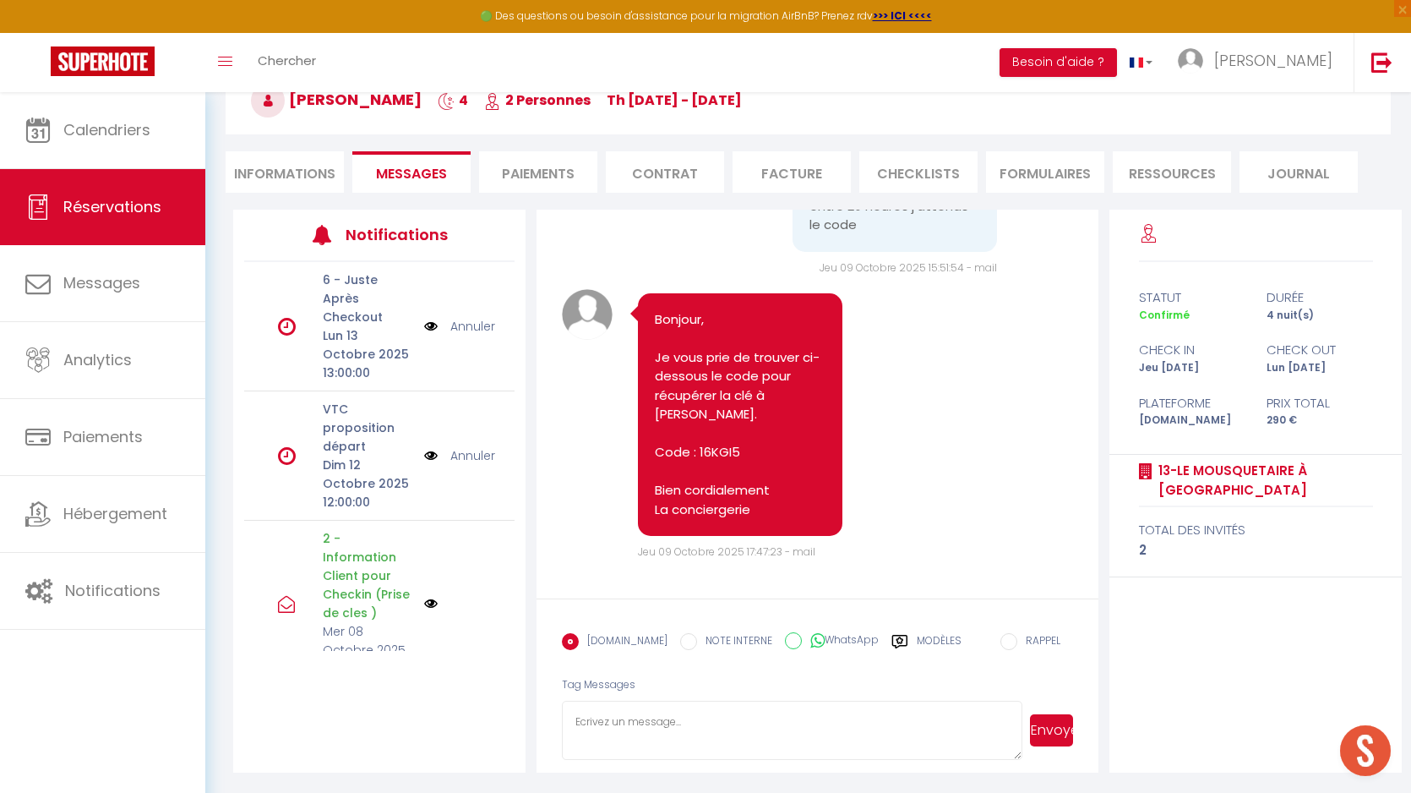
scroll to position [10600, 0]
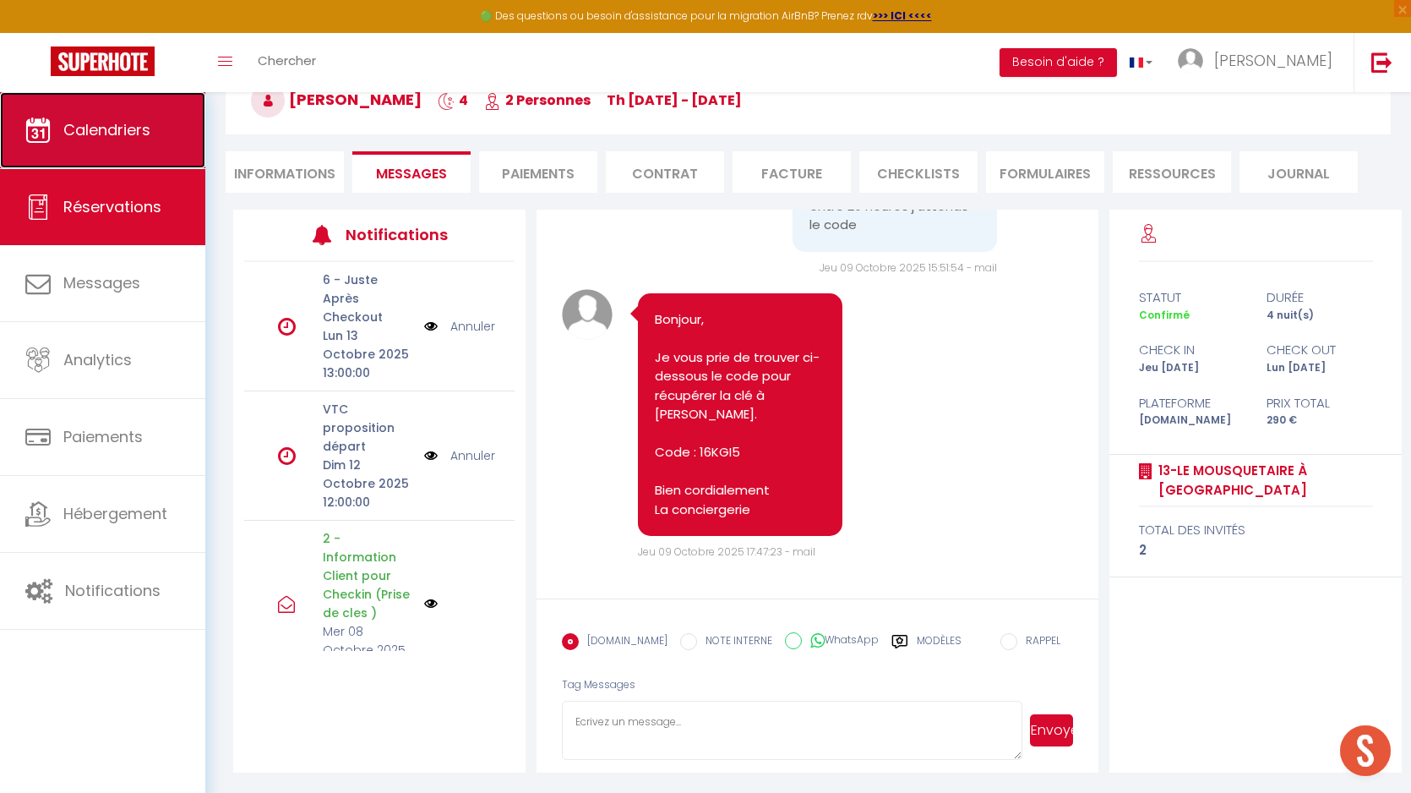
click at [161, 144] on link "Calendriers" at bounding box center [102, 130] width 205 height 76
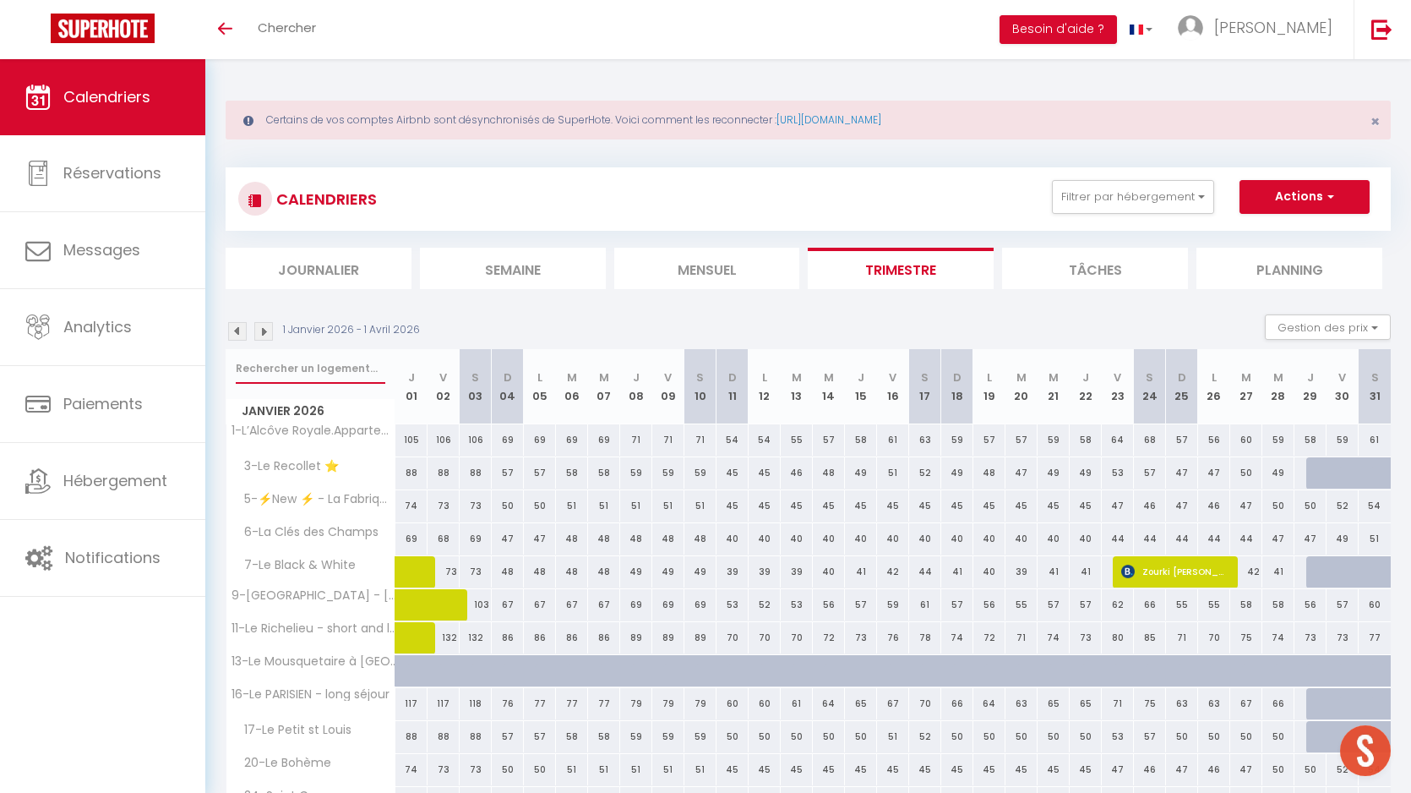
click at [270, 373] on input "text" at bounding box center [311, 368] width 150 height 30
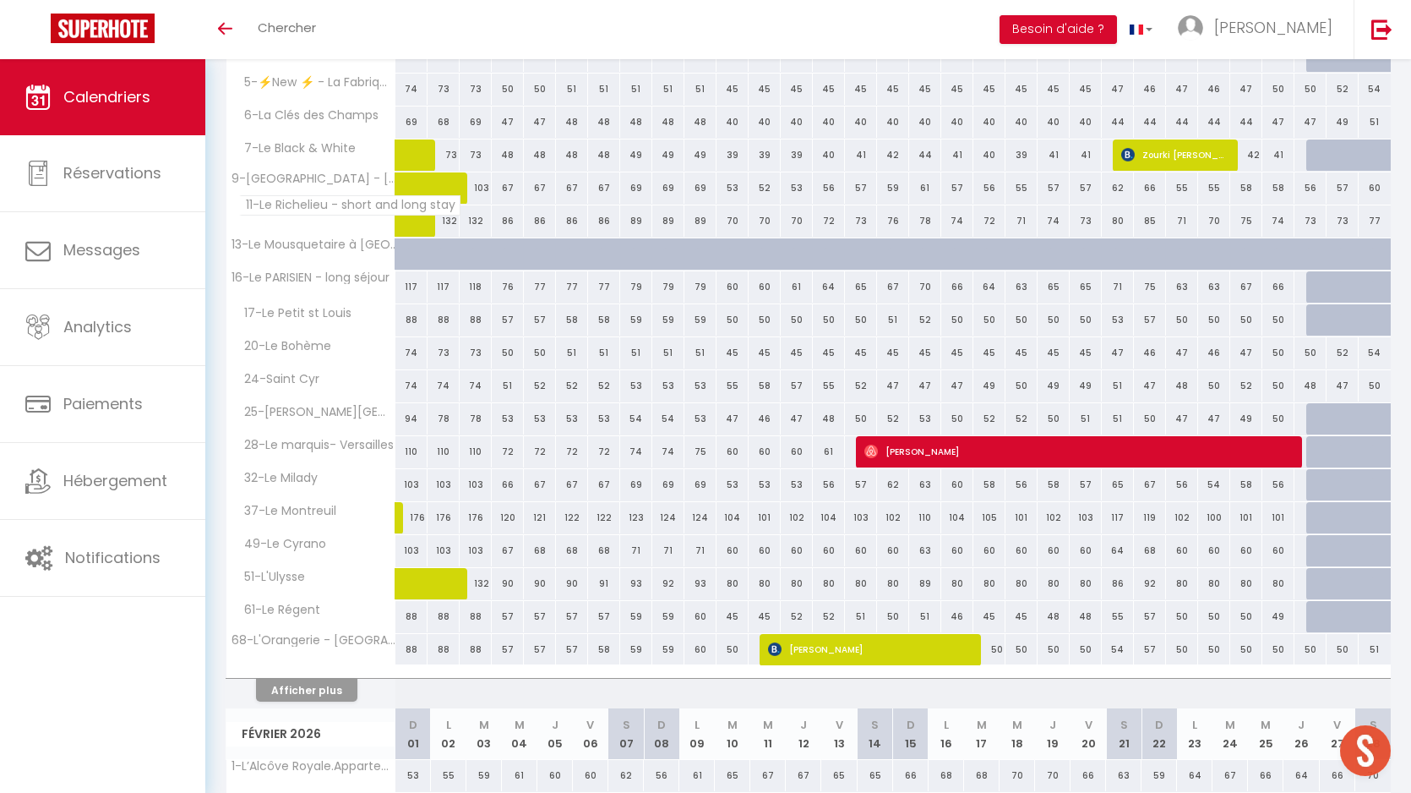
scroll to position [420, 0]
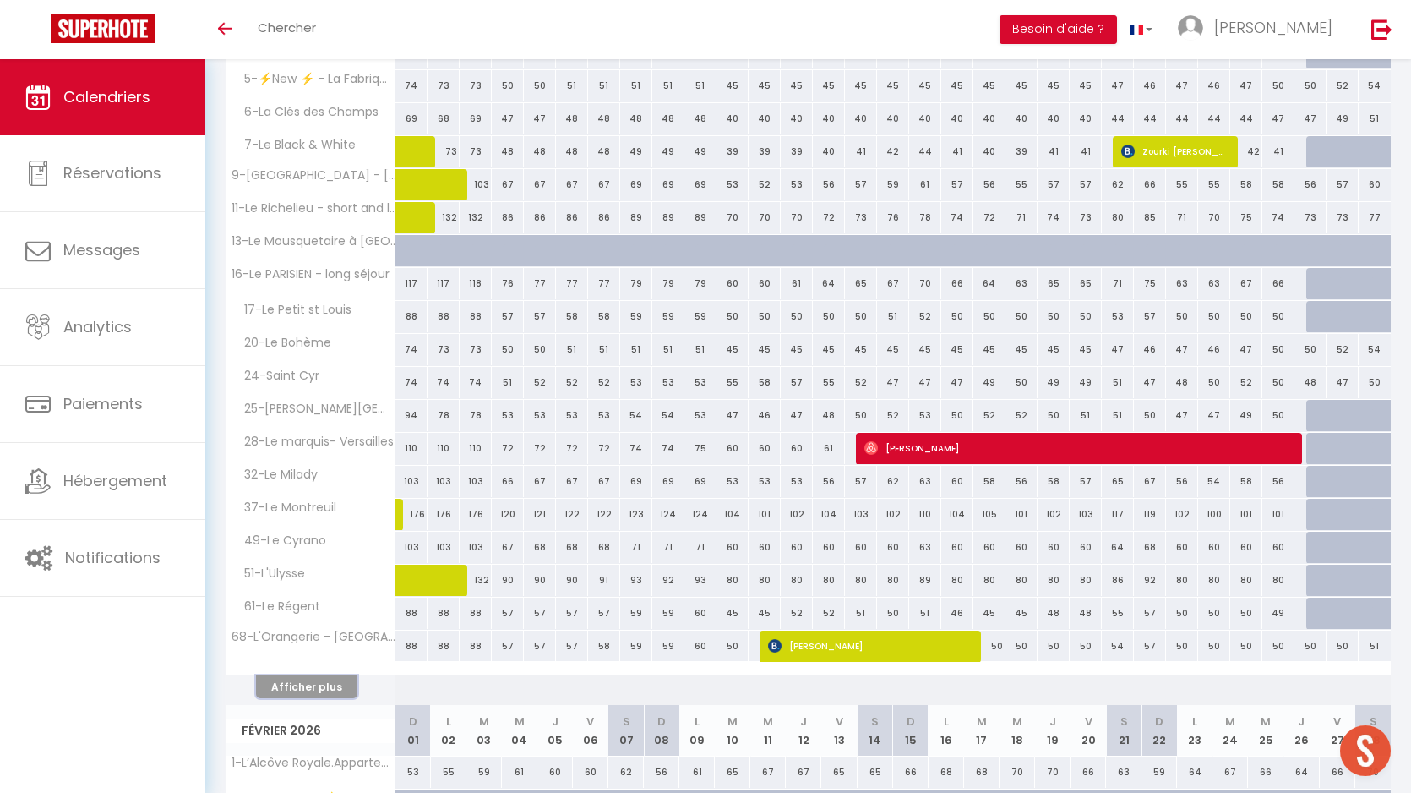
click at [293, 686] on button "Afficher plus" at bounding box center [306, 686] width 101 height 23
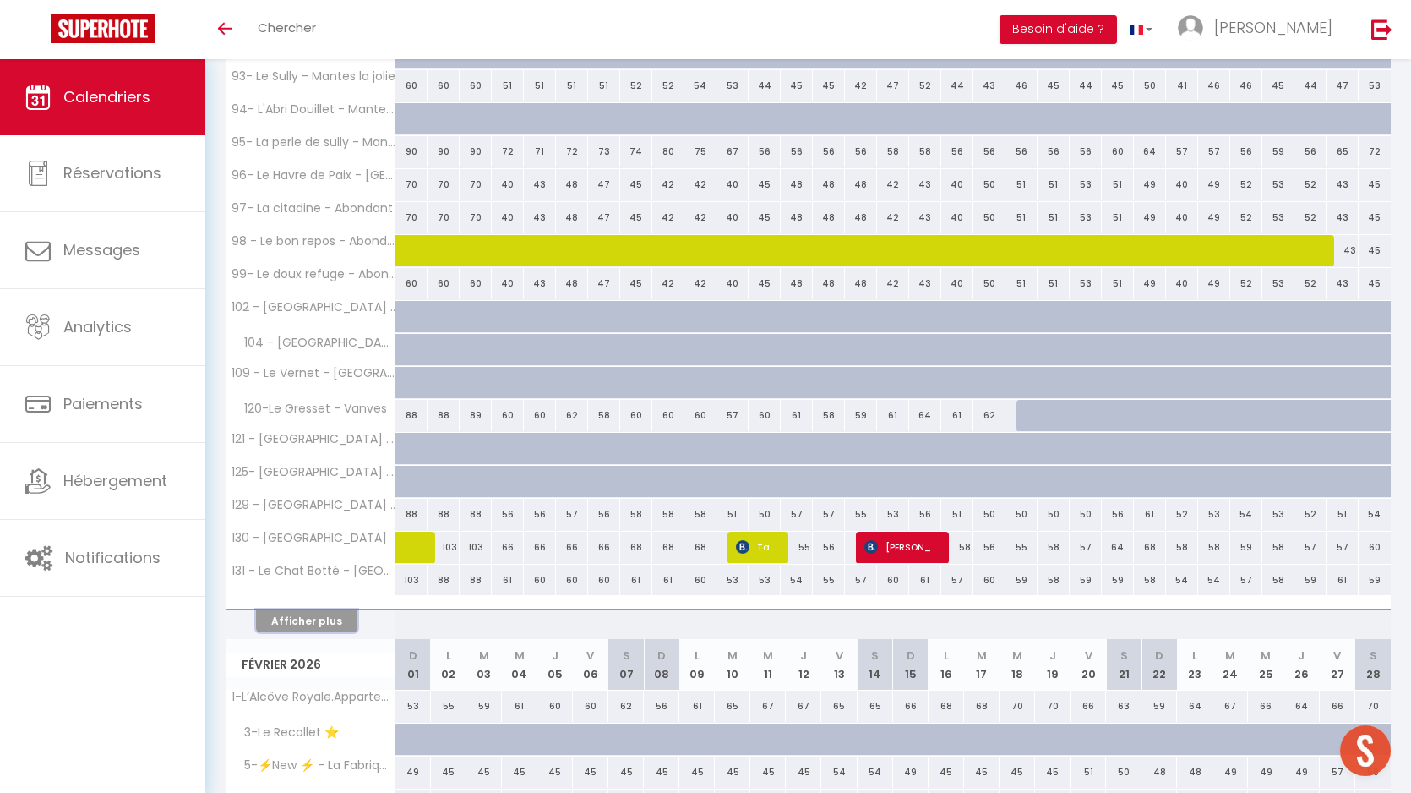
scroll to position [1160, 0]
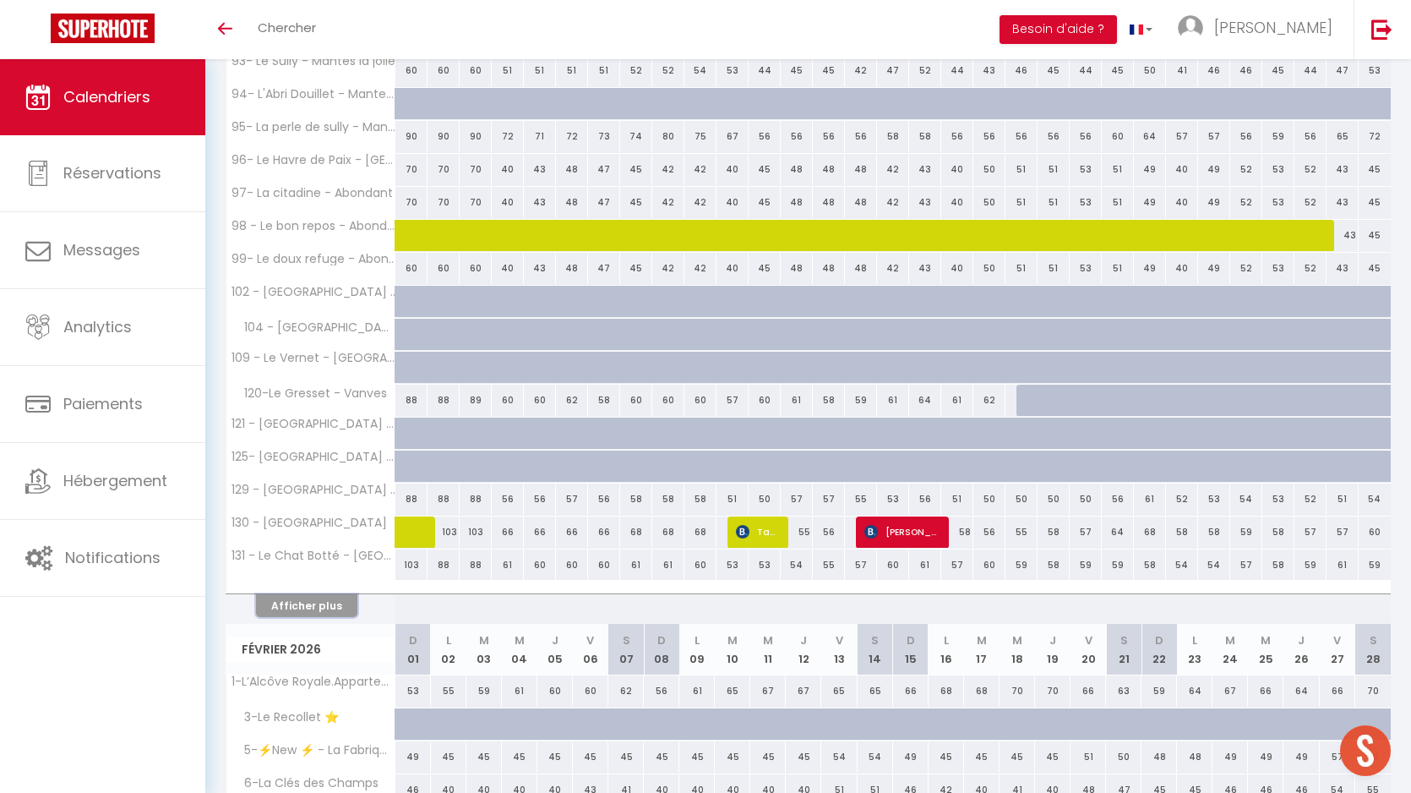
click at [293, 601] on button "Afficher plus" at bounding box center [306, 605] width 101 height 23
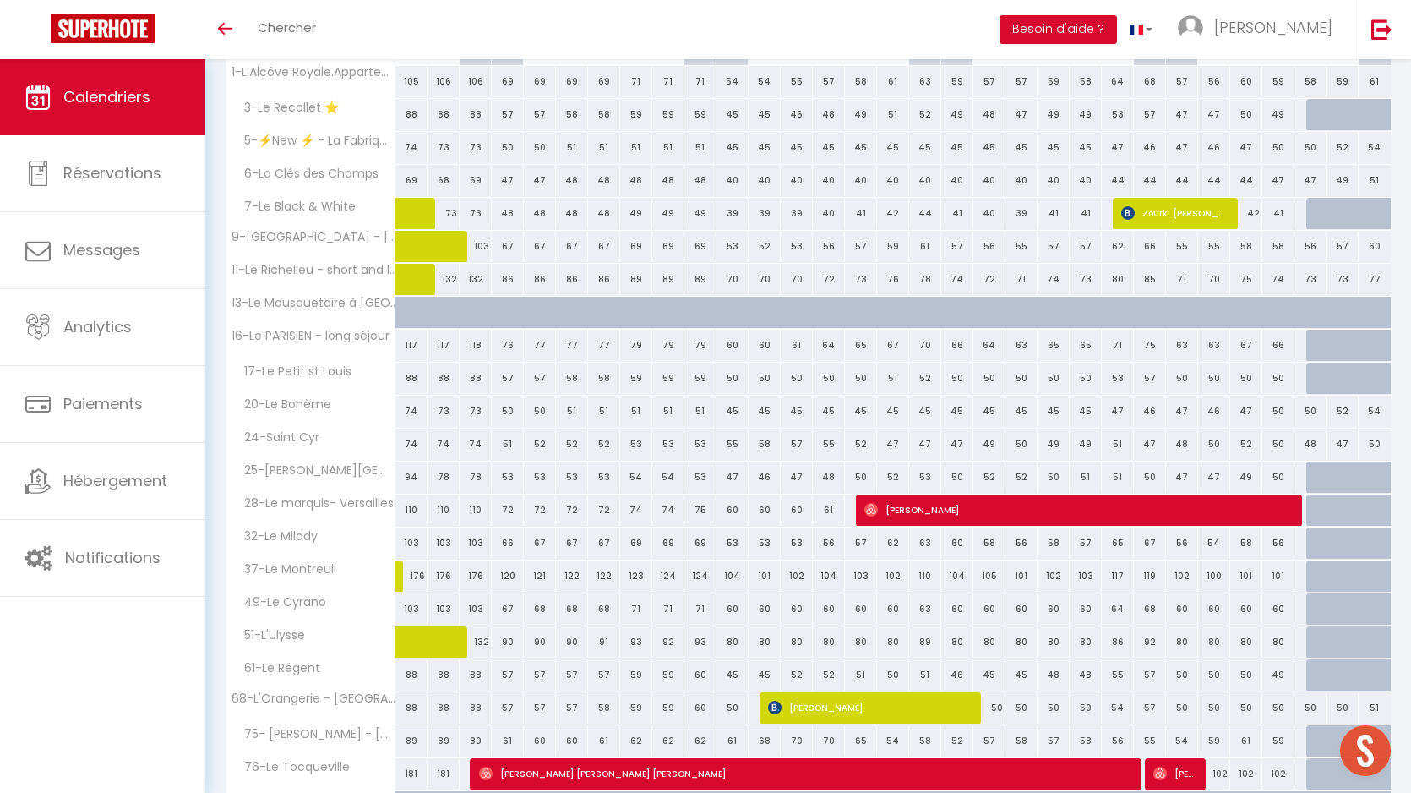
scroll to position [11, 0]
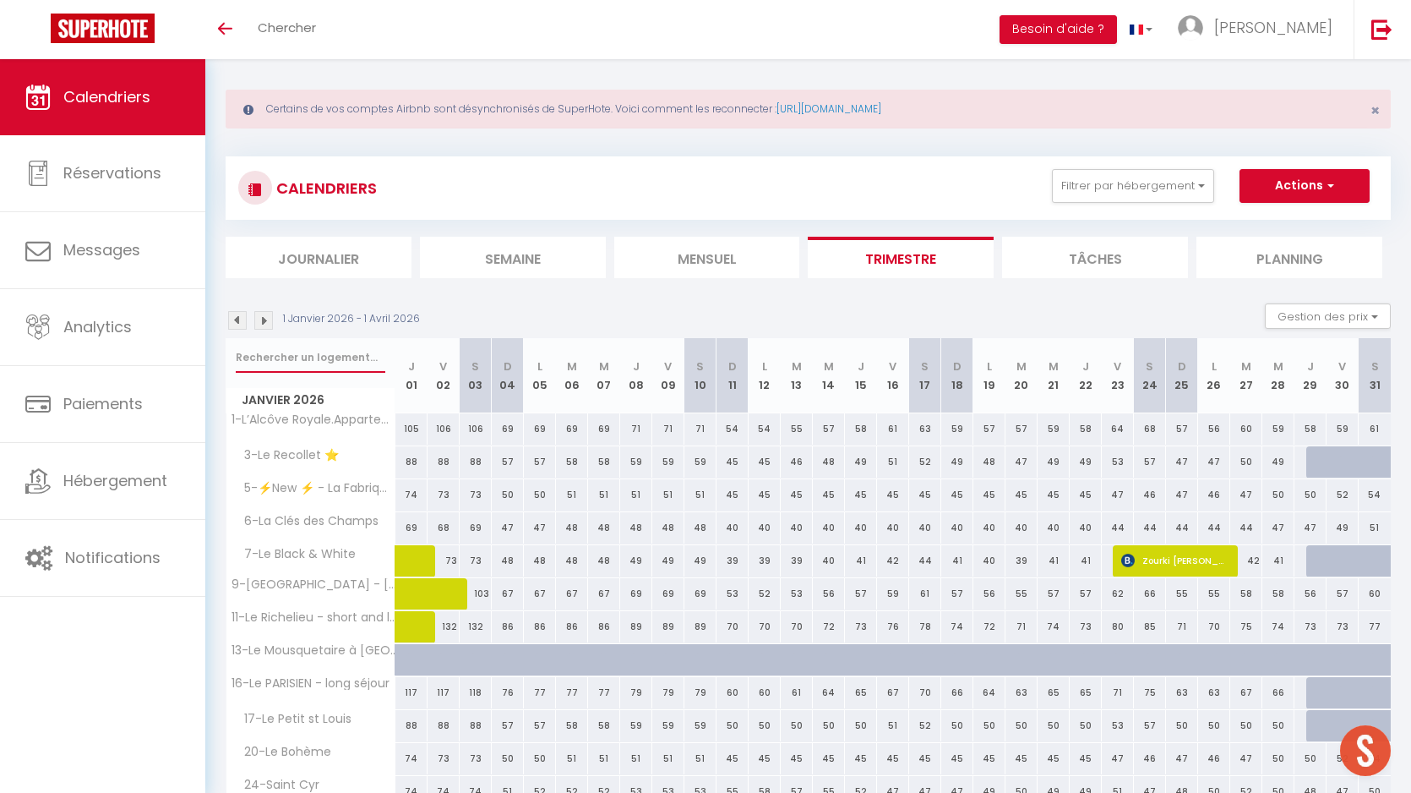
click at [268, 359] on input "text" at bounding box center [311, 357] width 150 height 30
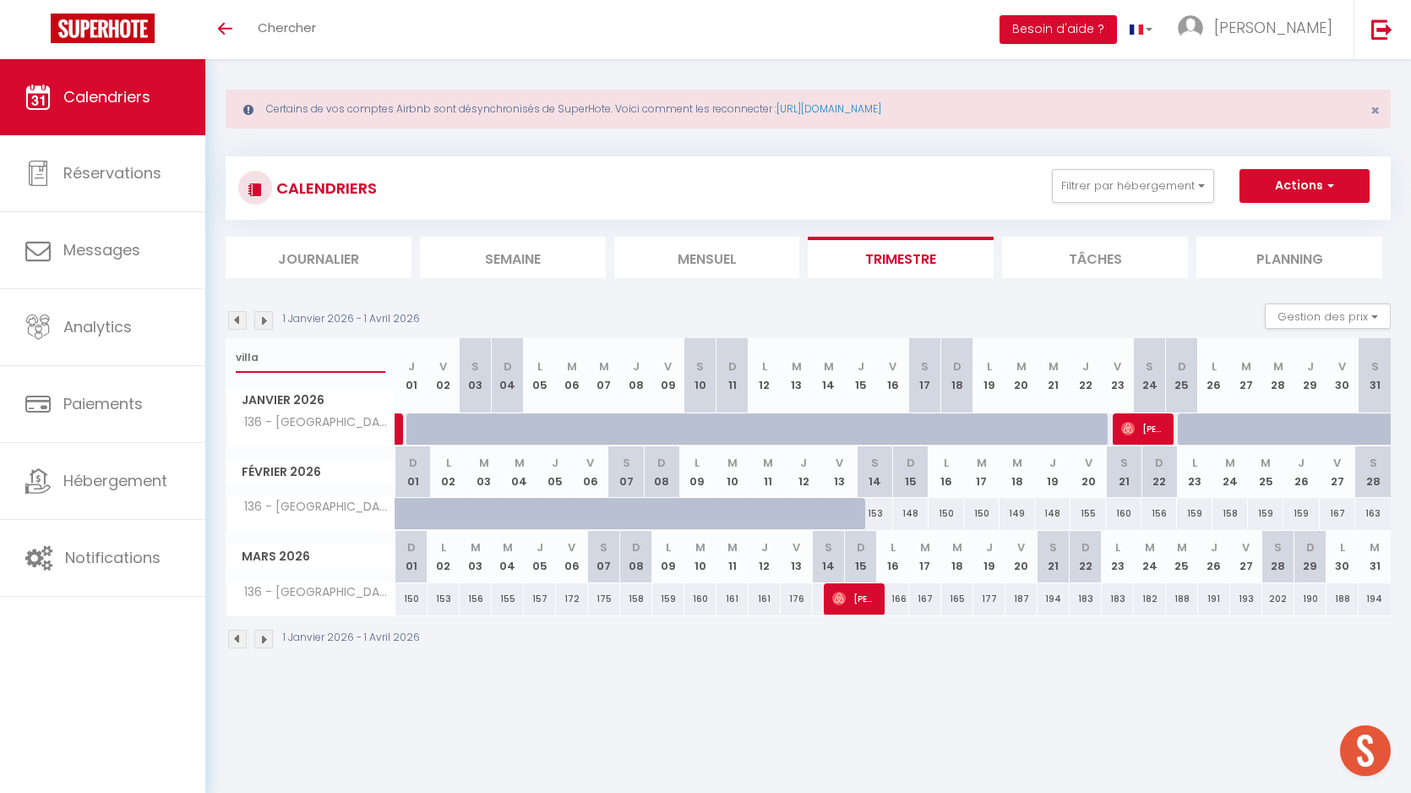
type input "villa"
click at [860, 598] on span "Camille Joaquim Bras" at bounding box center [853, 598] width 43 height 32
select select "OK"
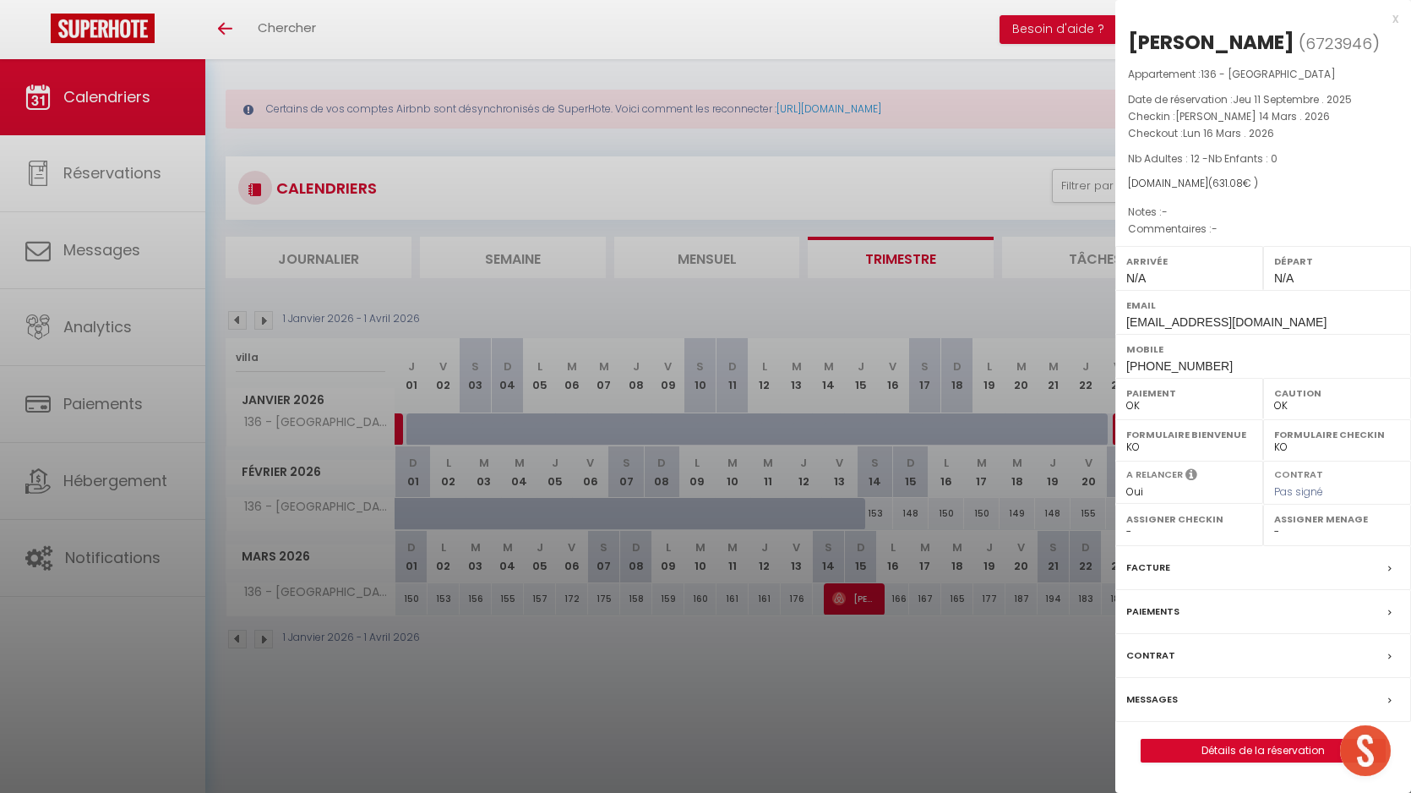
click at [510, 592] on div at bounding box center [705, 396] width 1411 height 793
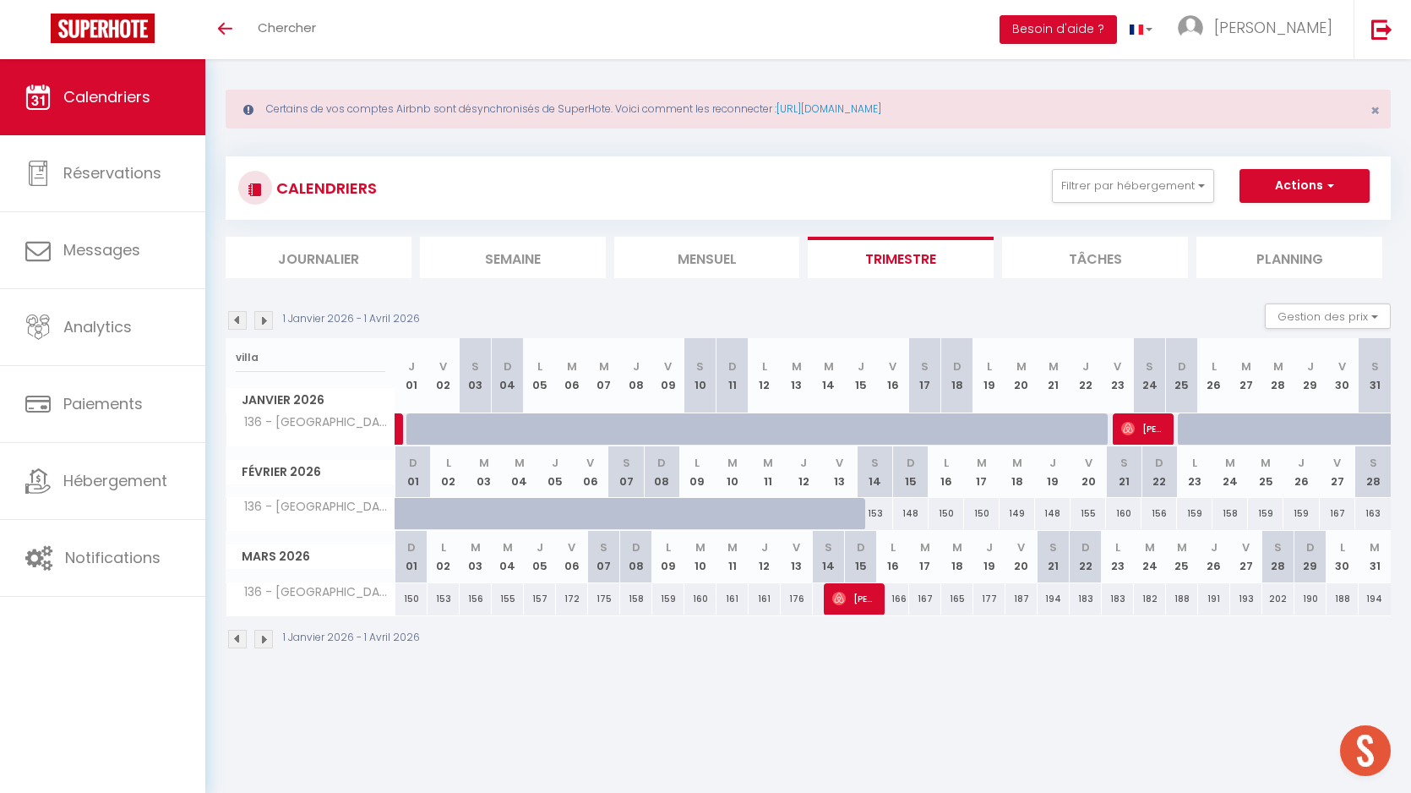
click at [407, 598] on div "150" at bounding box center [412, 598] width 32 height 31
type input "150"
select select "1"
type input "Dim 01 Mars 2026"
type input "Lun 02 Mars 2026"
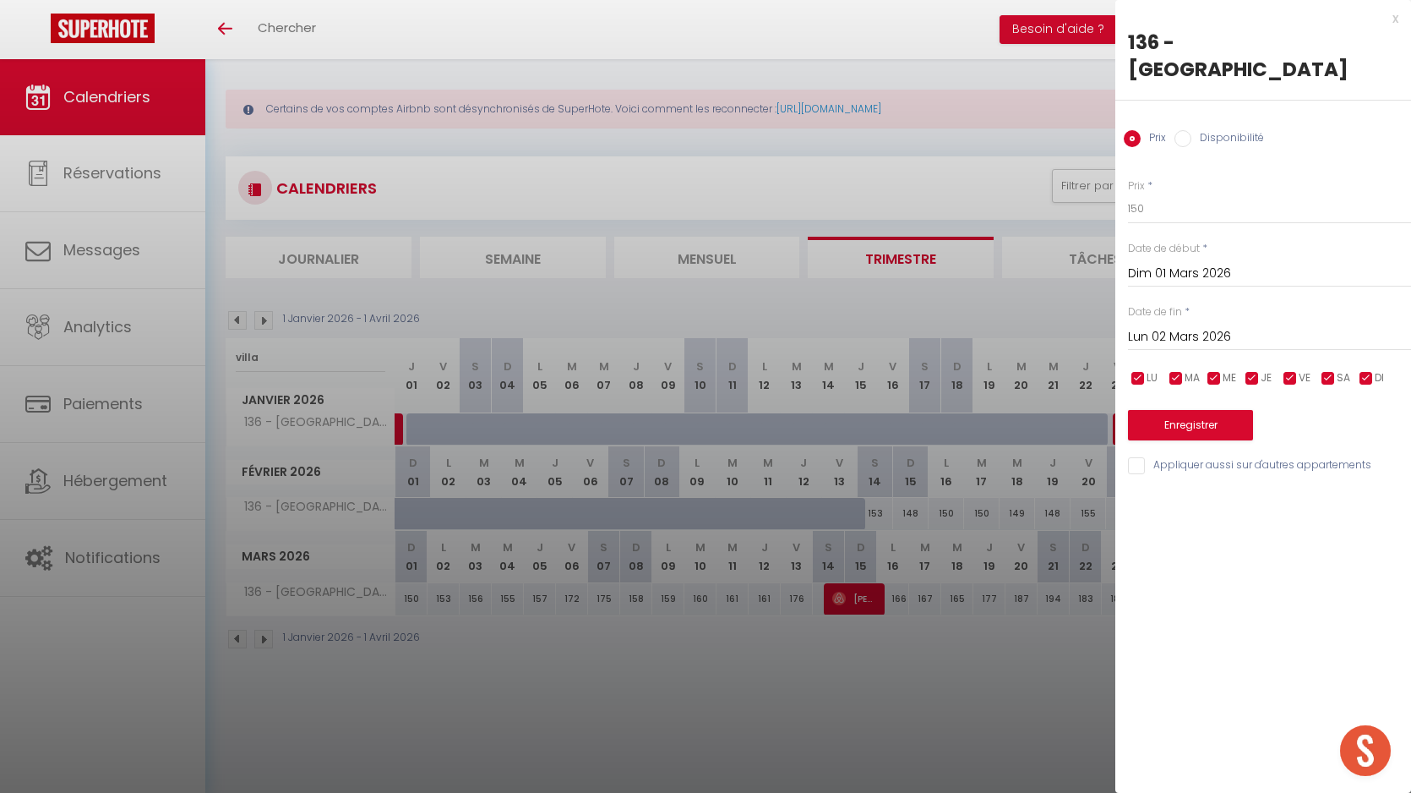
click at [1181, 130] on input "Disponibilité" at bounding box center [1183, 138] width 17 height 17
radio input "true"
radio input "false"
click at [1160, 194] on select "Disponible Indisponible" at bounding box center [1269, 210] width 283 height 32
select select "0"
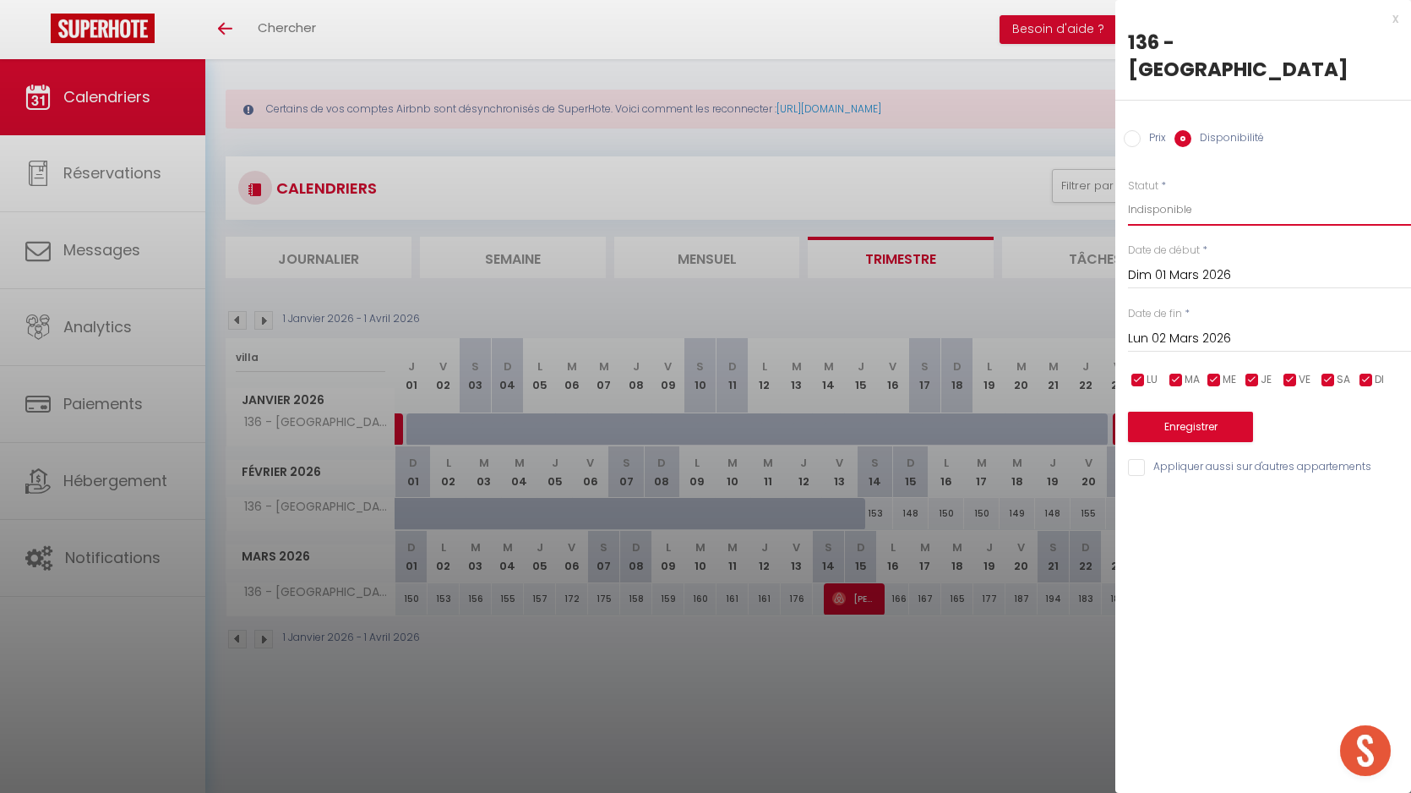
click at [1128, 194] on select "Disponible Indisponible" at bounding box center [1269, 210] width 283 height 32
click at [1191, 328] on input "Lun 02 Mars 2026" at bounding box center [1269, 339] width 283 height 22
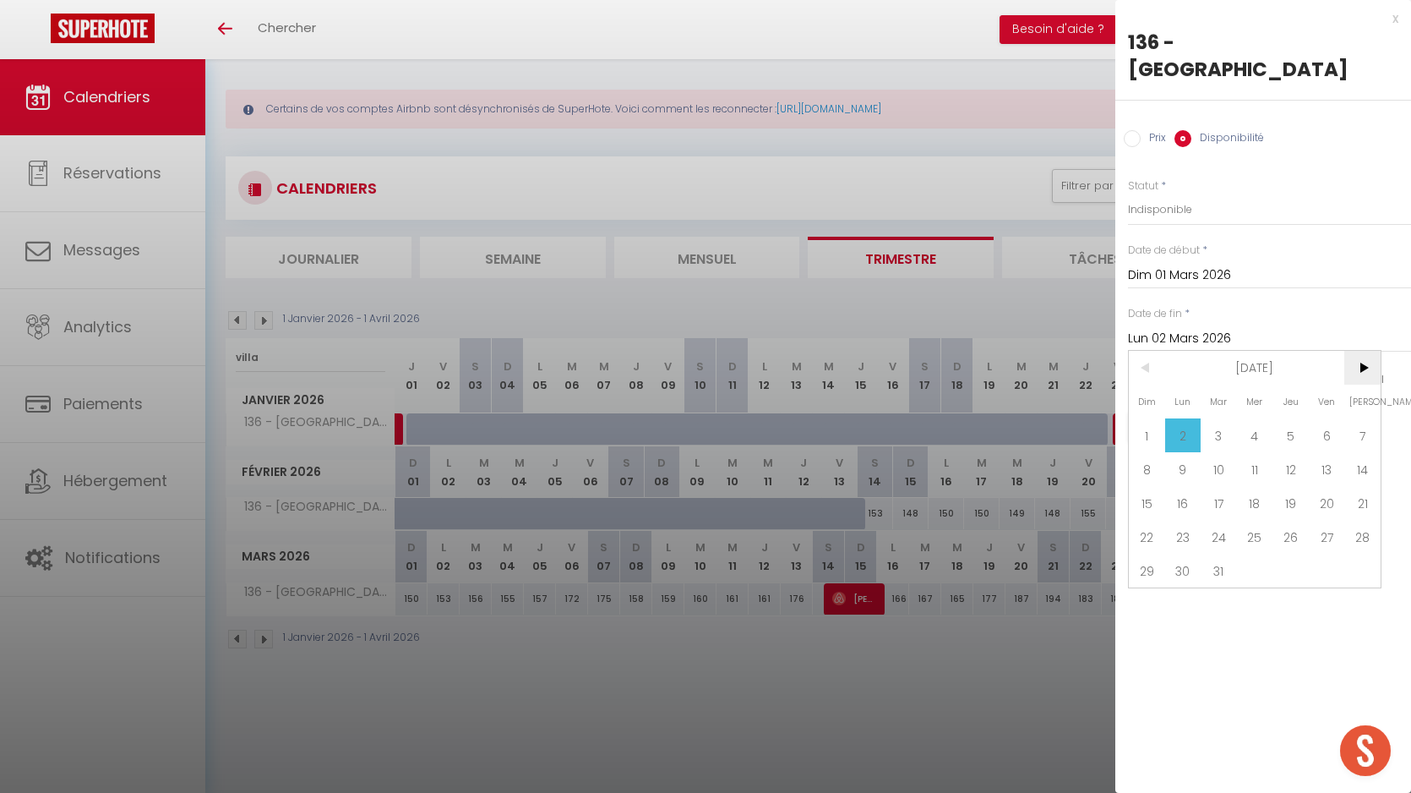
click at [1356, 351] on span ">" at bounding box center [1363, 368] width 36 height 34
click at [1362, 351] on span ">" at bounding box center [1363, 368] width 36 height 34
click at [1252, 418] on span "1" at bounding box center [1255, 435] width 36 height 34
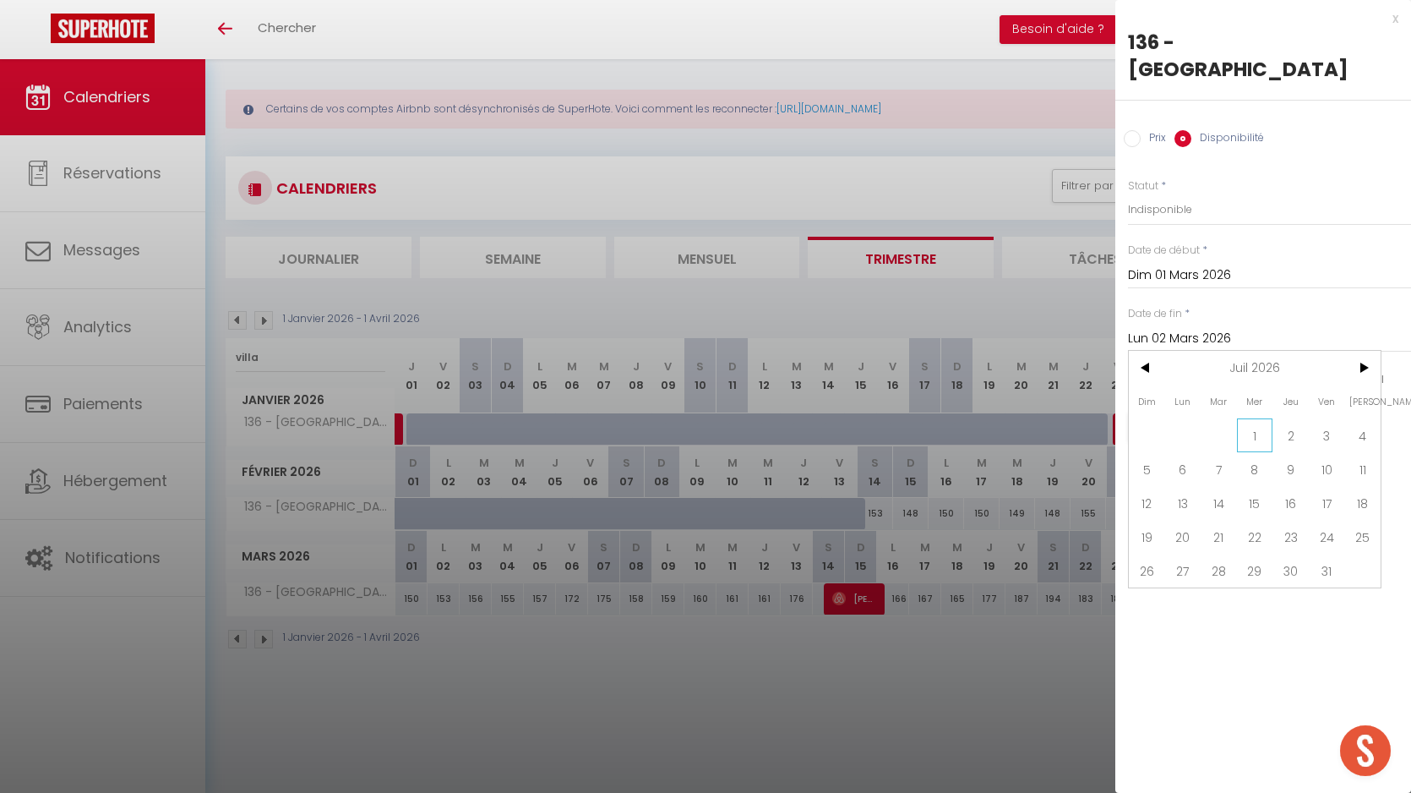
type input "Mer 01 Juillet 2026"
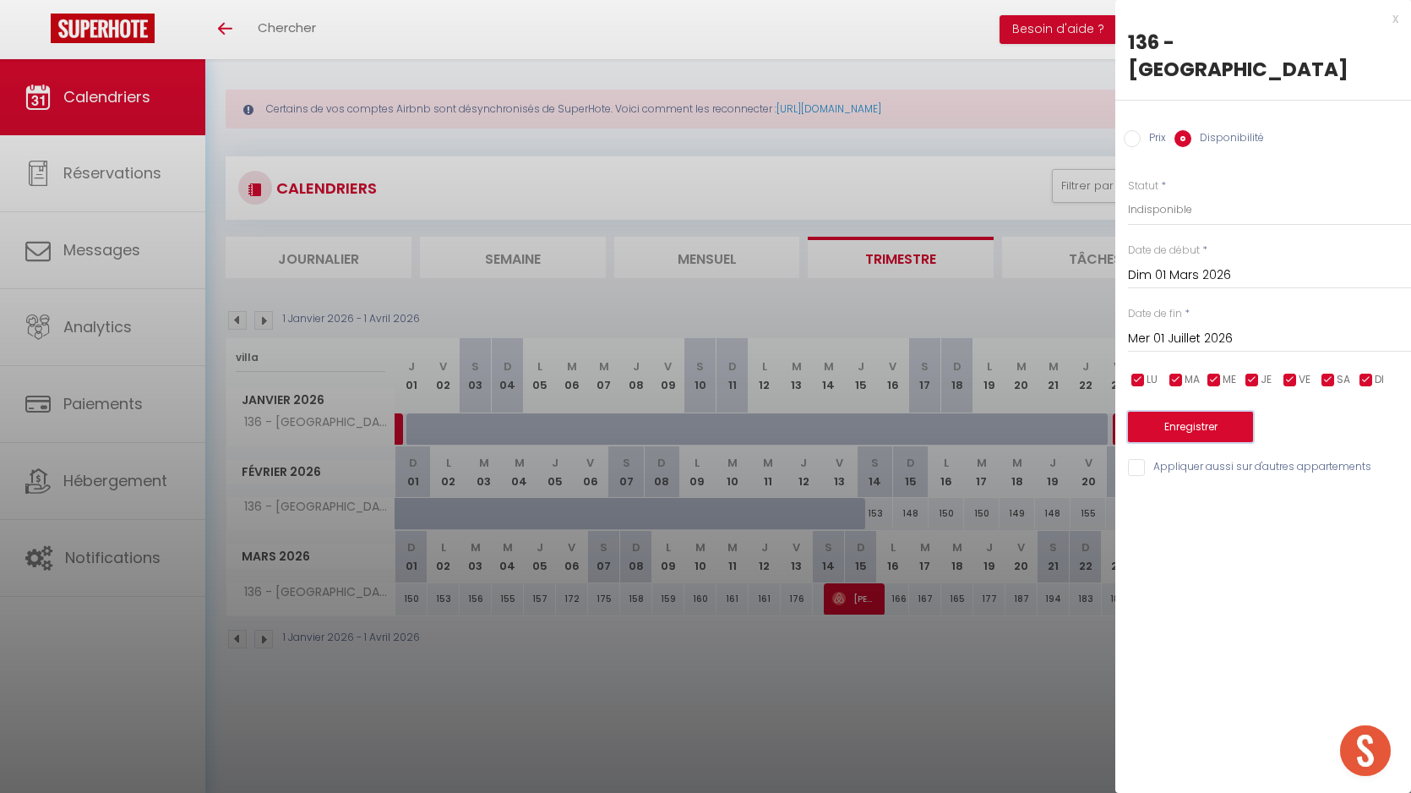
click at [1171, 412] on button "Enregistrer" at bounding box center [1190, 427] width 125 height 30
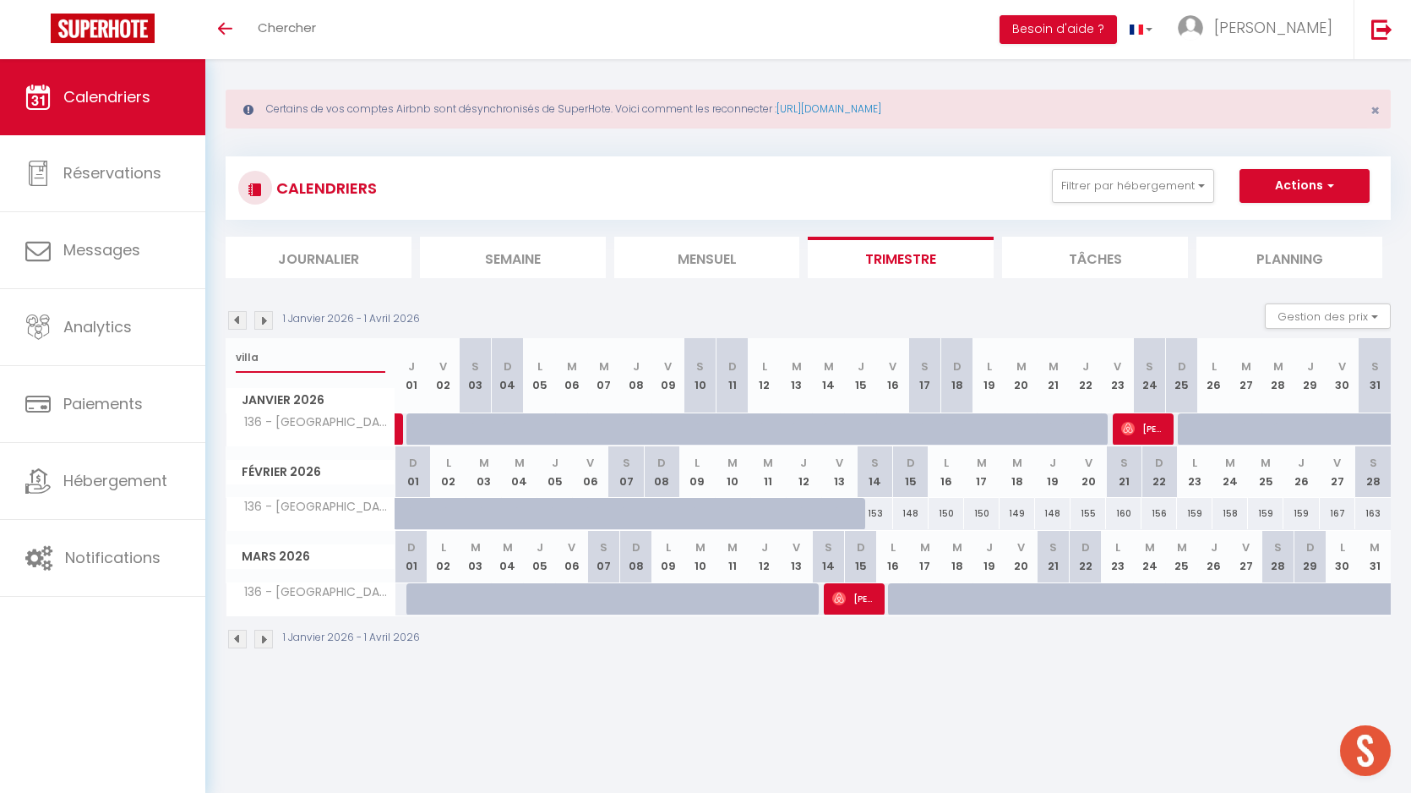
click at [251, 354] on input "villa" at bounding box center [311, 357] width 150 height 30
click at [241, 319] on img at bounding box center [237, 320] width 19 height 19
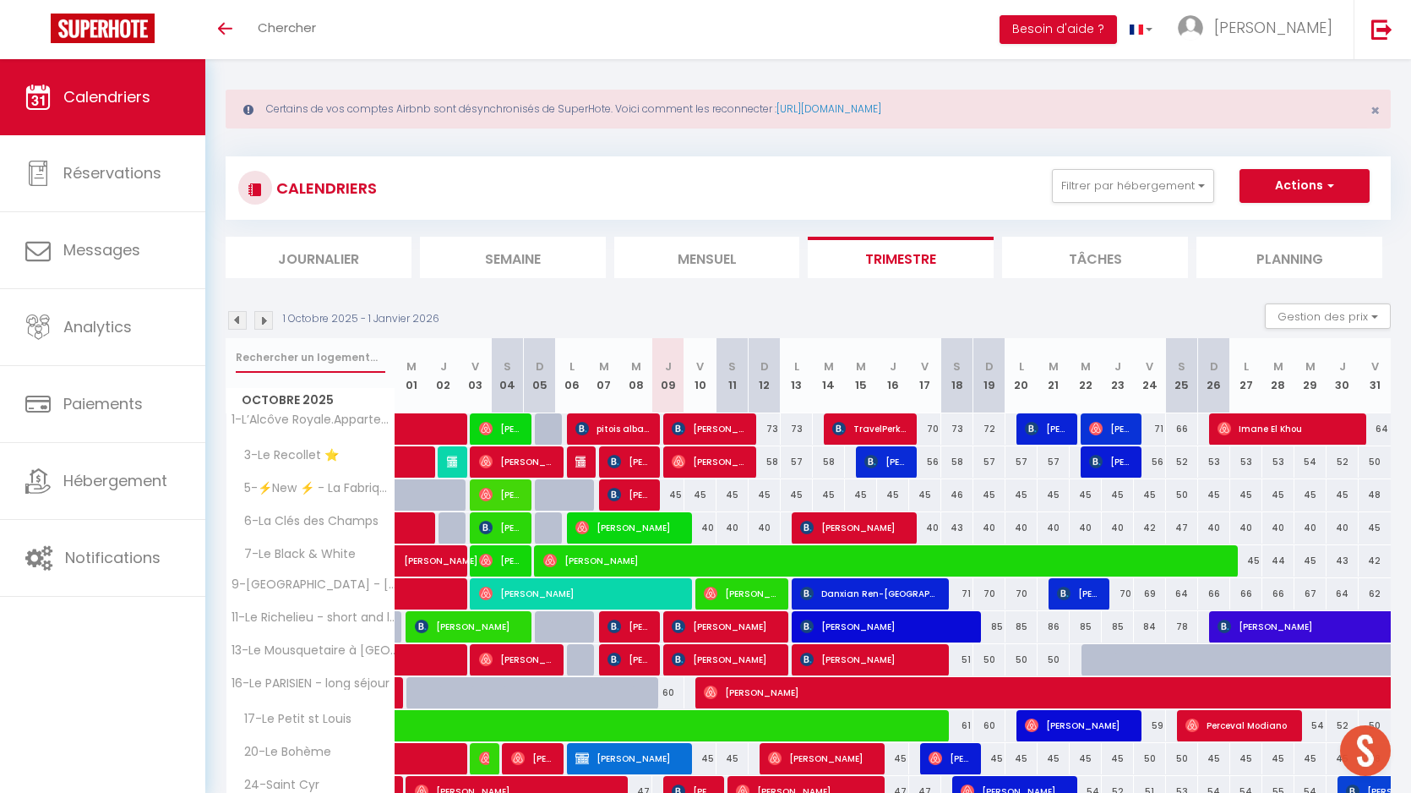
click at [276, 357] on input "text" at bounding box center [311, 357] width 150 height 30
paste input "villa"
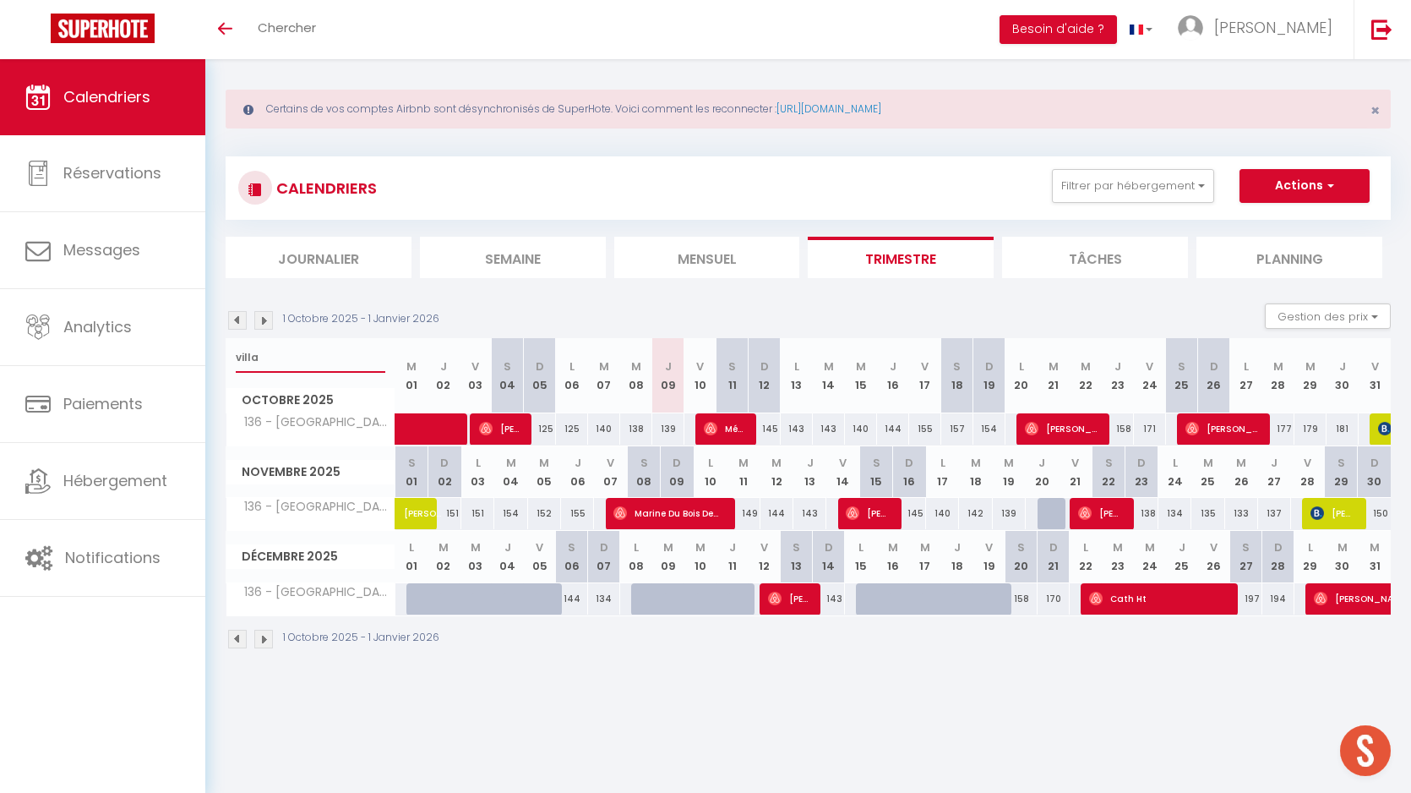
type input "villa"
click at [261, 317] on img at bounding box center [263, 320] width 19 height 19
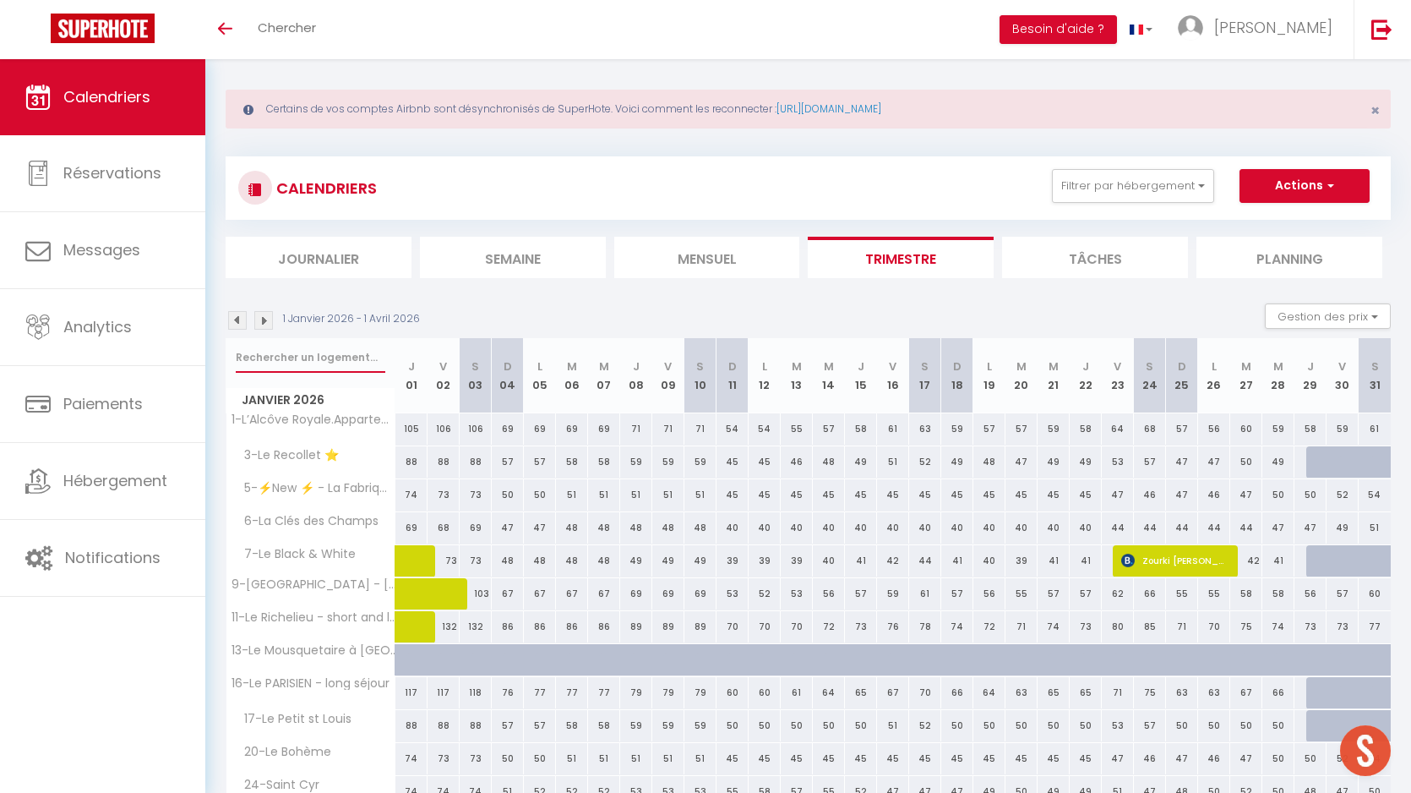
click at [292, 350] on input "text" at bounding box center [311, 357] width 150 height 30
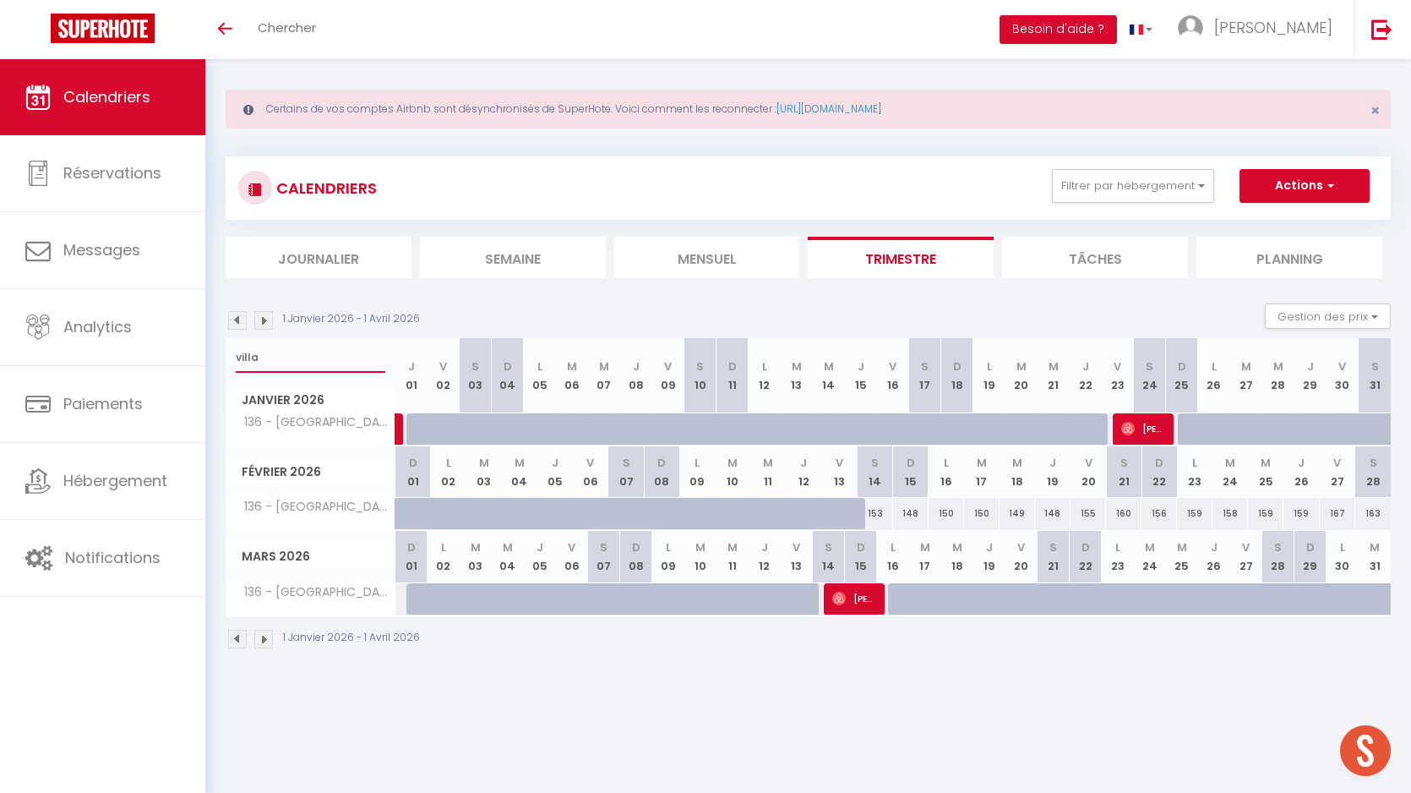
type input "villa"
click at [412, 428] on link at bounding box center [421, 434] width 32 height 23
select select "1"
type input "Jeu 01 Janvier 2026"
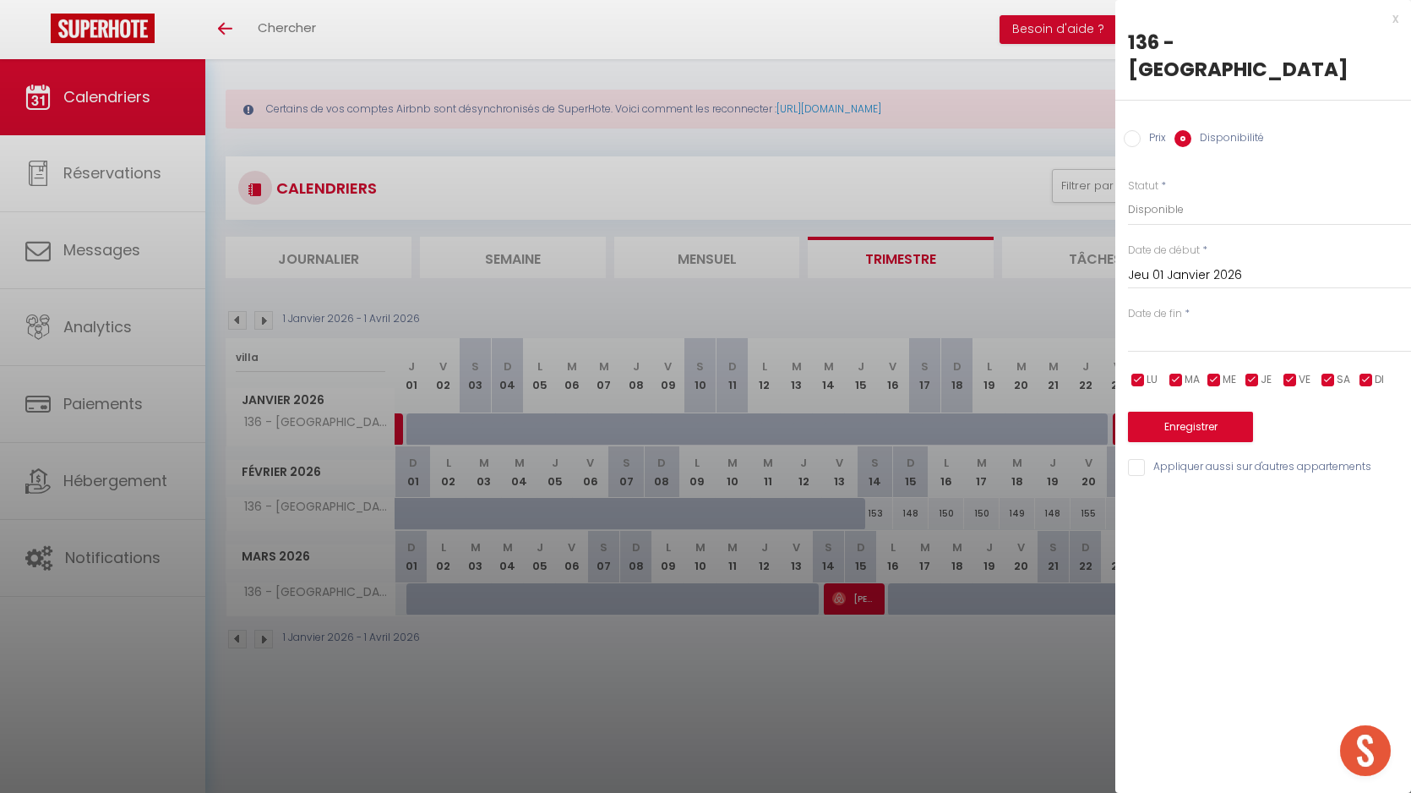
click at [546, 445] on div at bounding box center [705, 396] width 1411 height 793
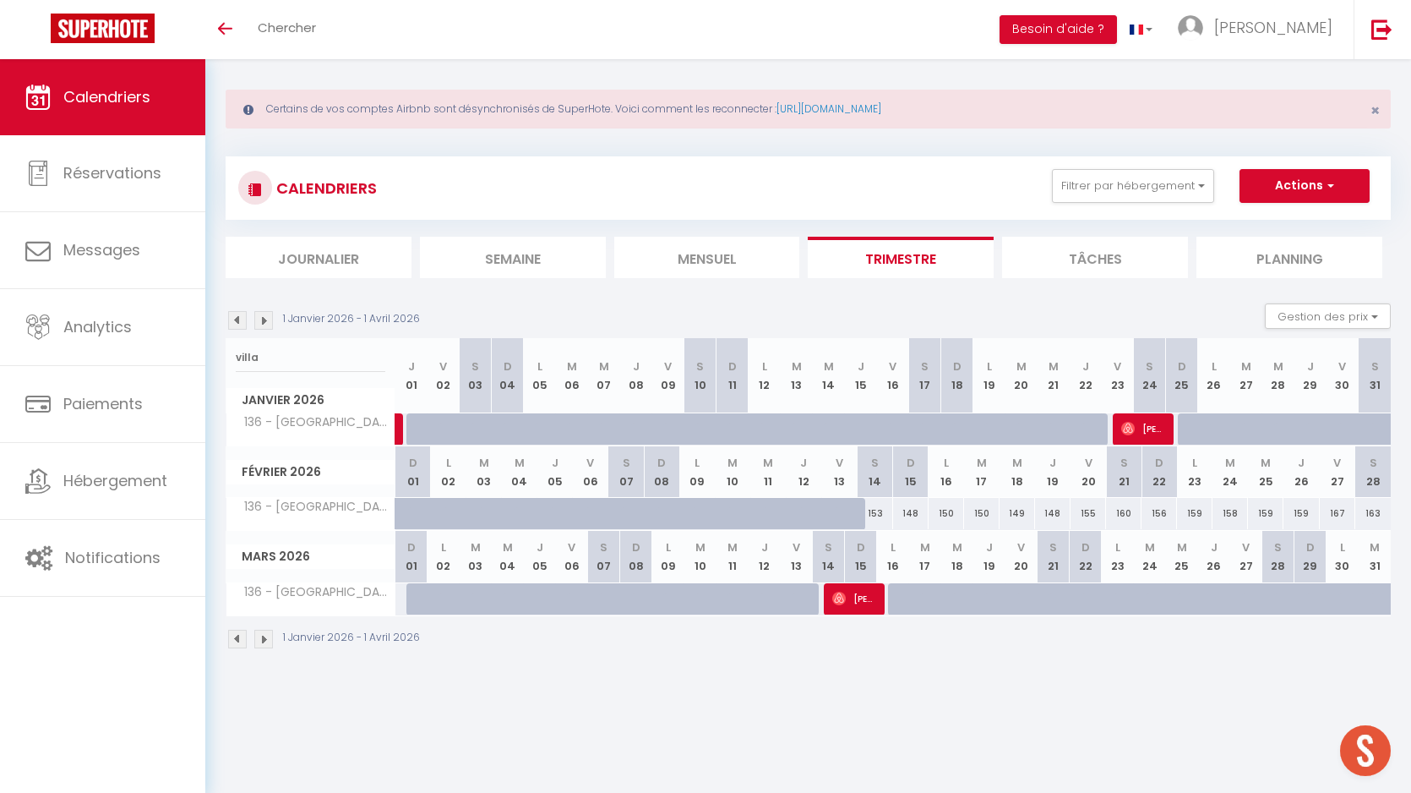
click at [875, 513] on div "153" at bounding box center [875, 513] width 35 height 31
select select "1"
type input "Sam 14 Février 2026"
type input "Dim 15 Février 2026"
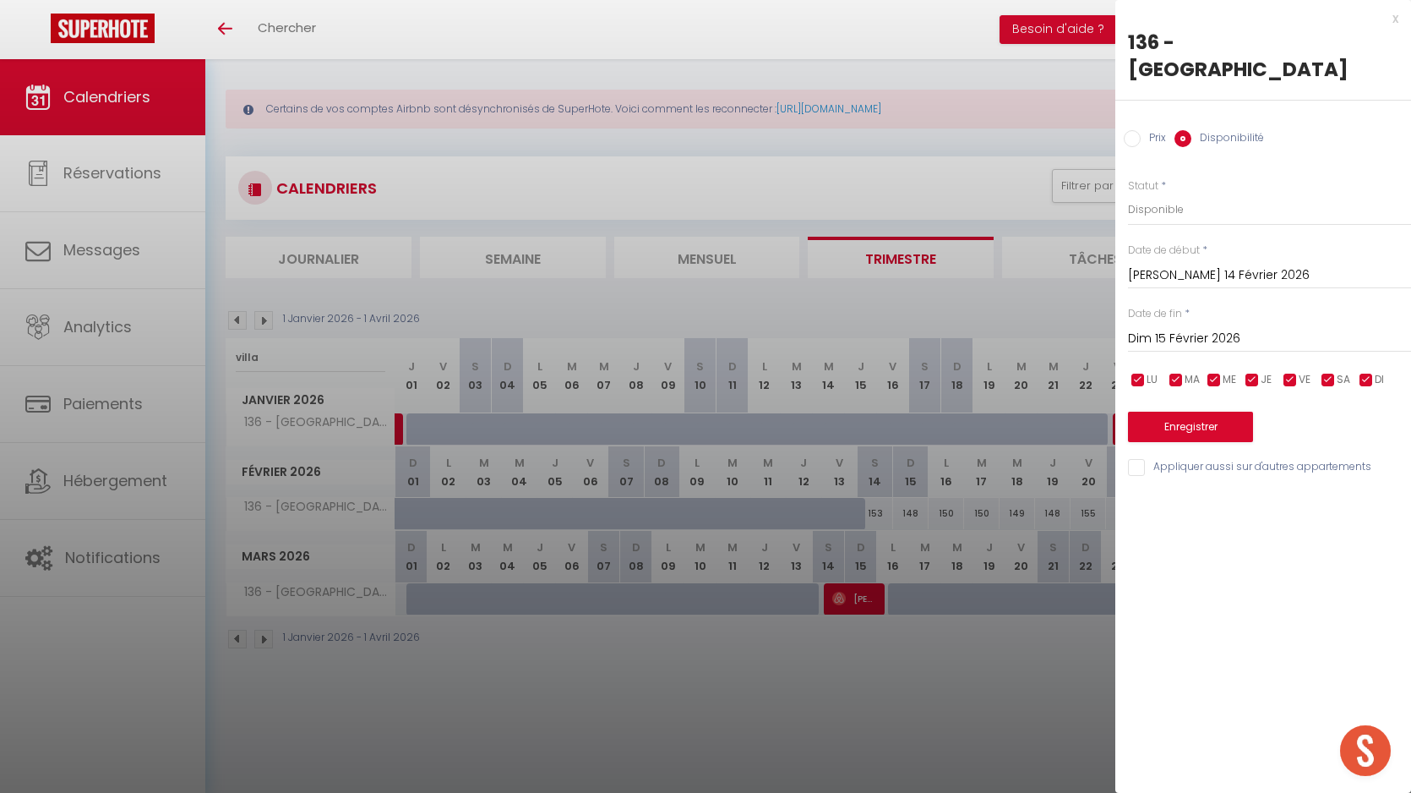
click at [1176, 265] on input "Sam 14 Février 2026" at bounding box center [1269, 276] width 283 height 22
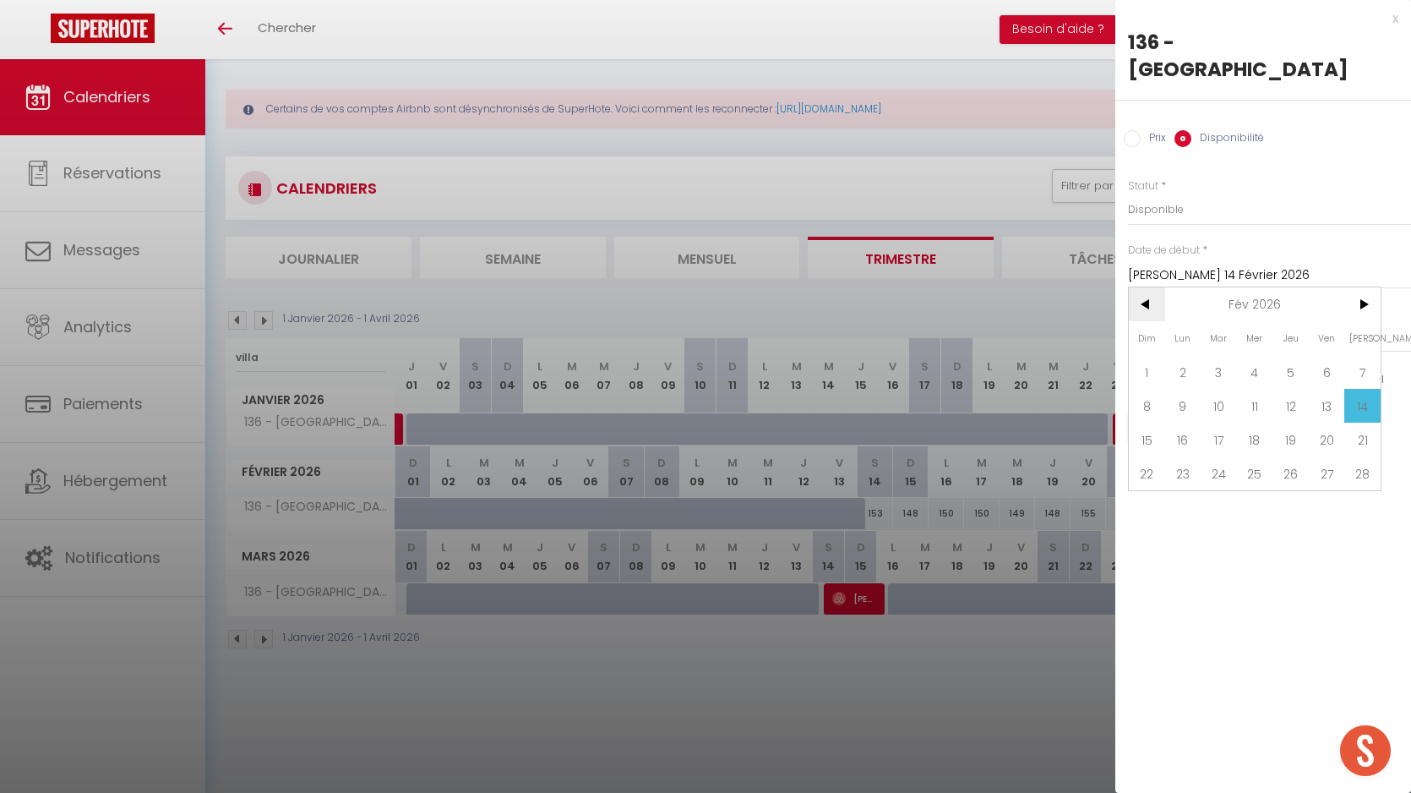
click at [1145, 287] on span "<" at bounding box center [1147, 304] width 36 height 34
click at [1296, 355] on span "1" at bounding box center [1291, 372] width 36 height 34
type input "Jeu 01 Janvier 2026"
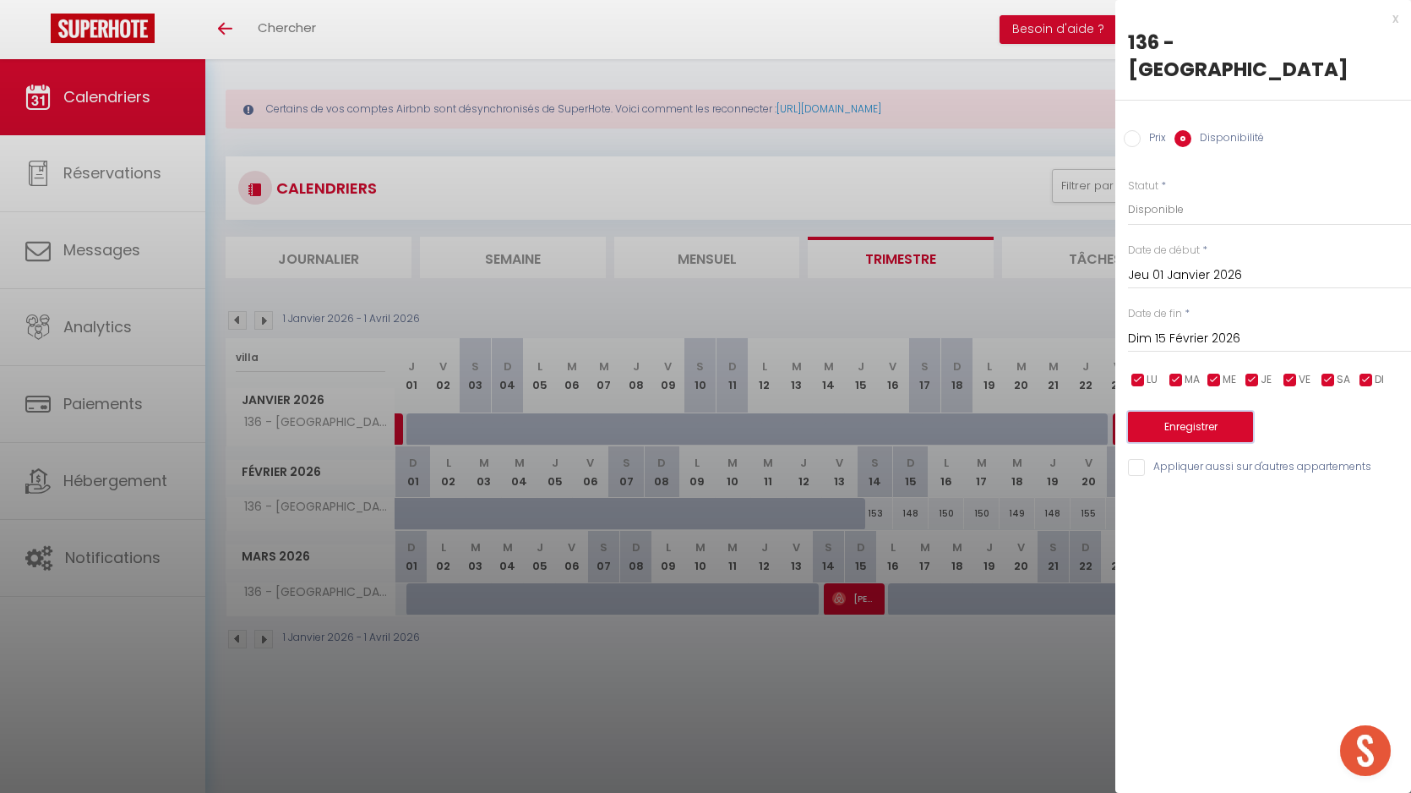
click at [1201, 412] on button "Enregistrer" at bounding box center [1190, 427] width 125 height 30
